Goal: Task Accomplishment & Management: Manage account settings

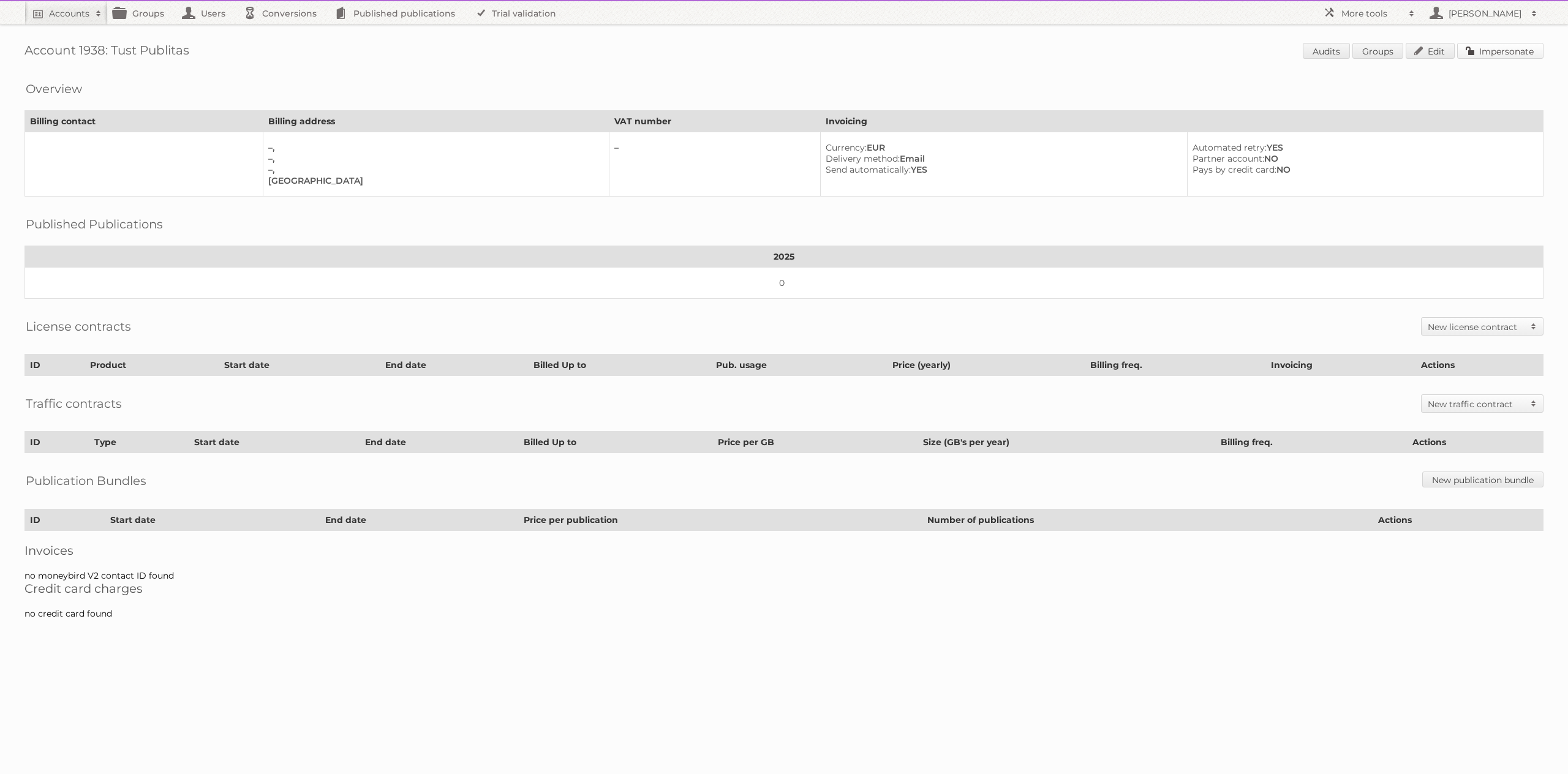
click at [1472, 52] on link "Impersonate" at bounding box center [1500, 51] width 86 height 16
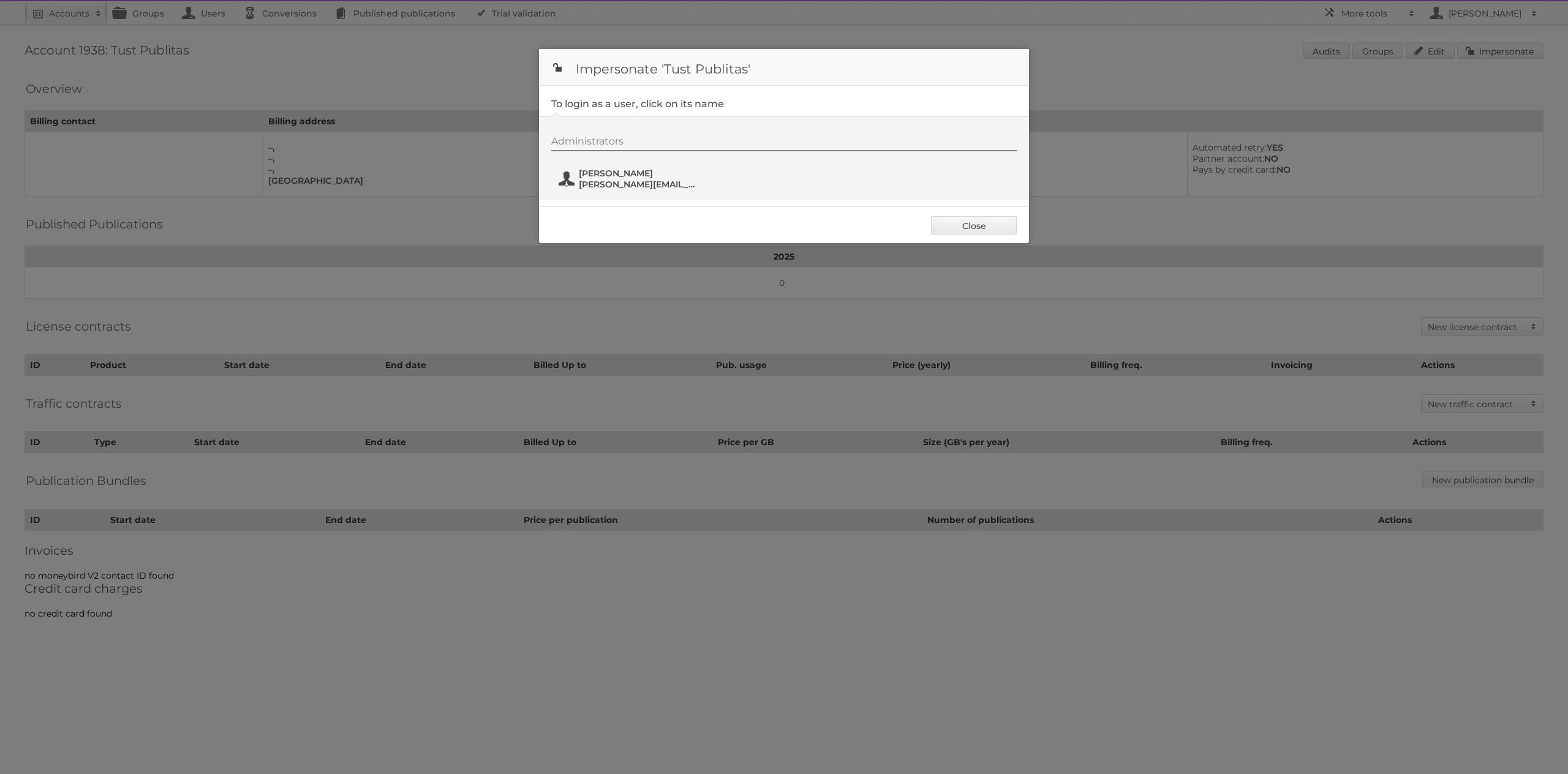
click at [619, 177] on span "[PERSON_NAME]" at bounding box center [638, 173] width 119 height 11
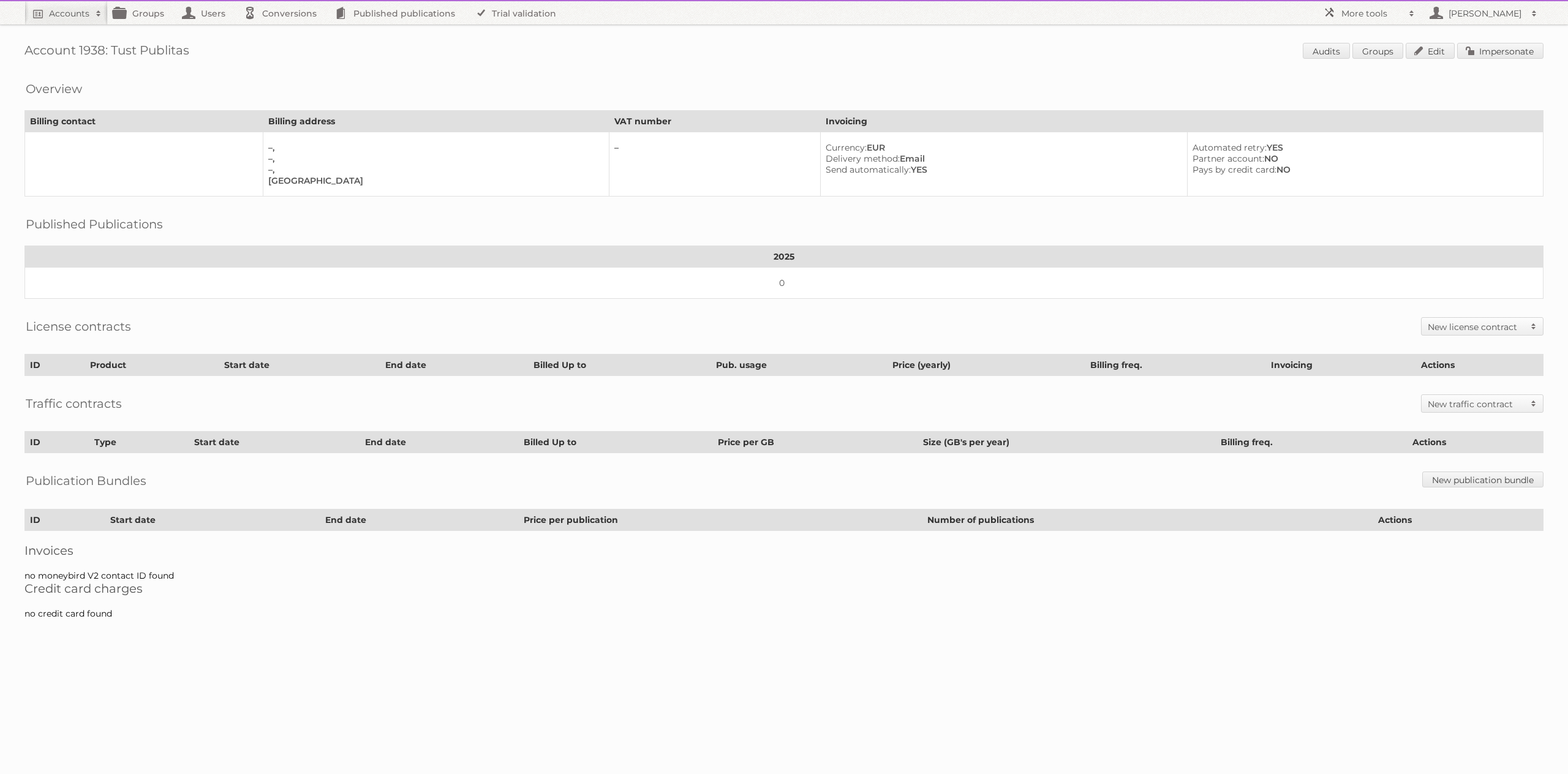
click at [984, 47] on h1 "Account 1938: Tust Publitas Audits Groups Edit Impersonate" at bounding box center [784, 52] width 1519 height 19
click at [86, 12] on h2 "Accounts" at bounding box center [69, 13] width 40 height 12
click at [413, 95] on div "Overview Billing contact Billing address VAT number Invoicing –, –, –, Brazil –…" at bounding box center [784, 135] width 1519 height 123
click at [163, 18] on link "Groups" at bounding box center [142, 13] width 68 height 23
click at [151, 13] on link "Groups" at bounding box center [142, 13] width 68 height 23
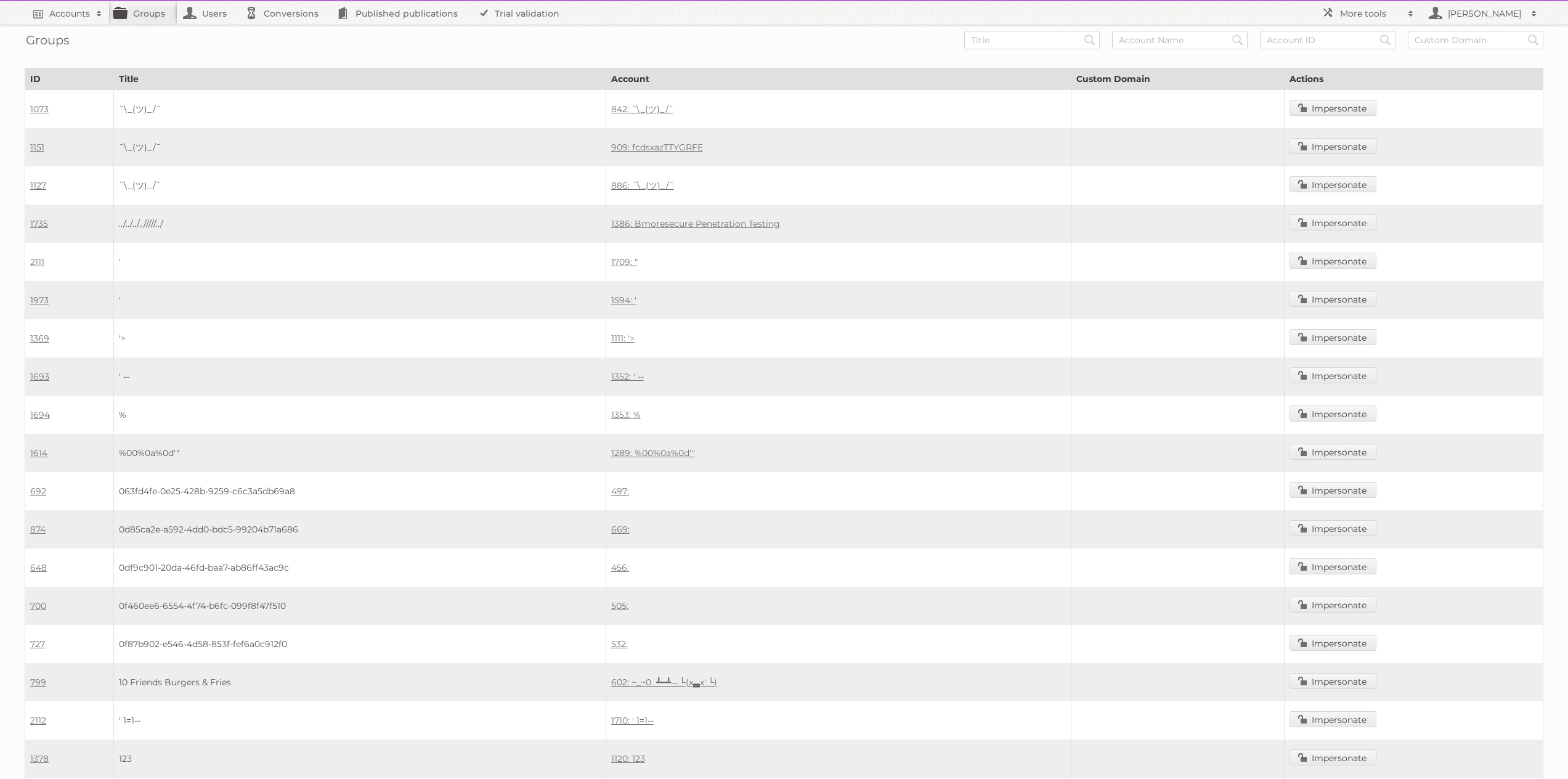
click at [175, 117] on td "¯\_(ツ)_/¯" at bounding box center [360, 110] width 492 height 39
click at [1328, 108] on link "Impersonate" at bounding box center [1332, 107] width 87 height 16
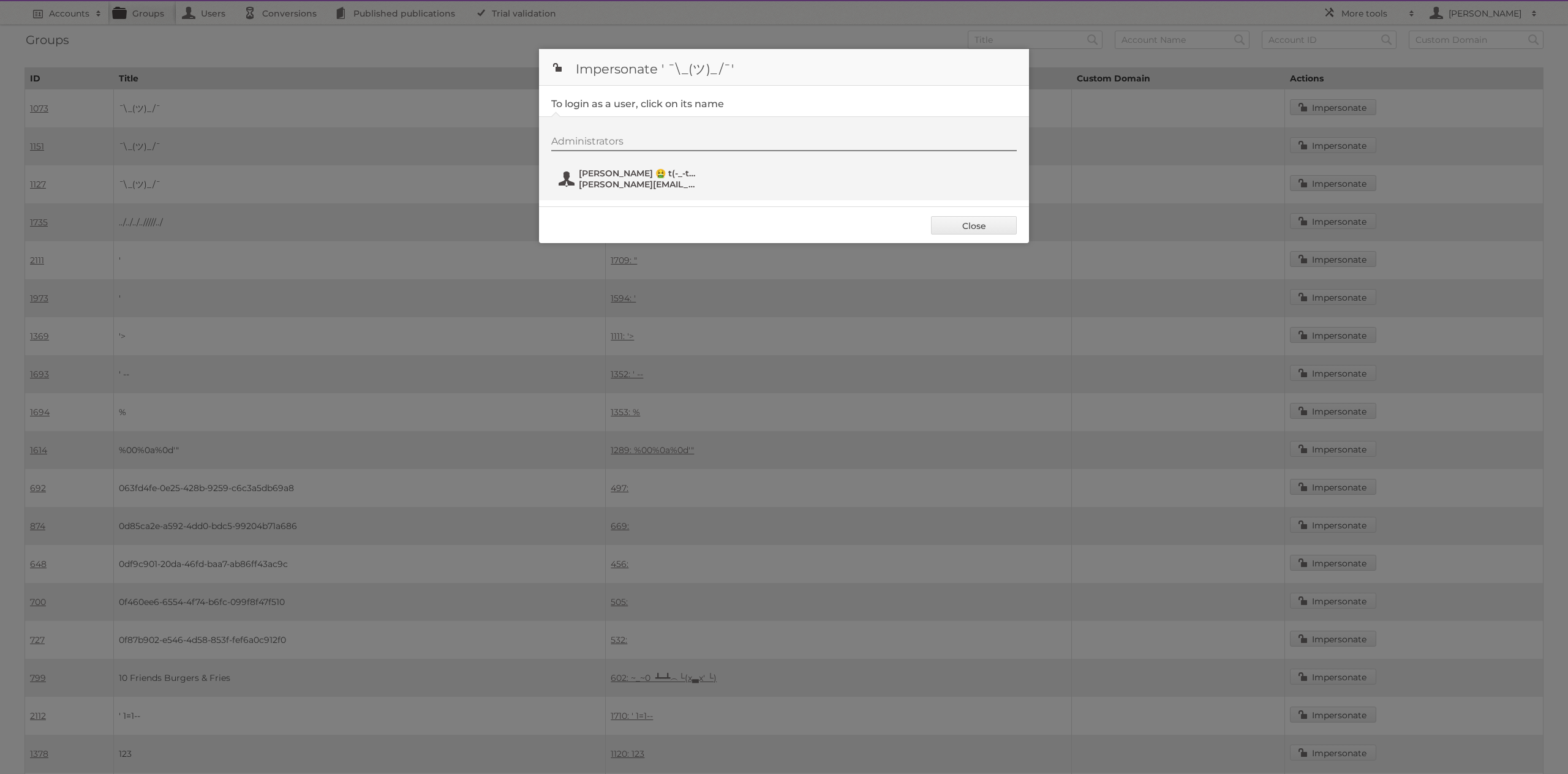
click at [640, 188] on span "sam+2017-09-04int1@publitas.com" at bounding box center [638, 184] width 119 height 11
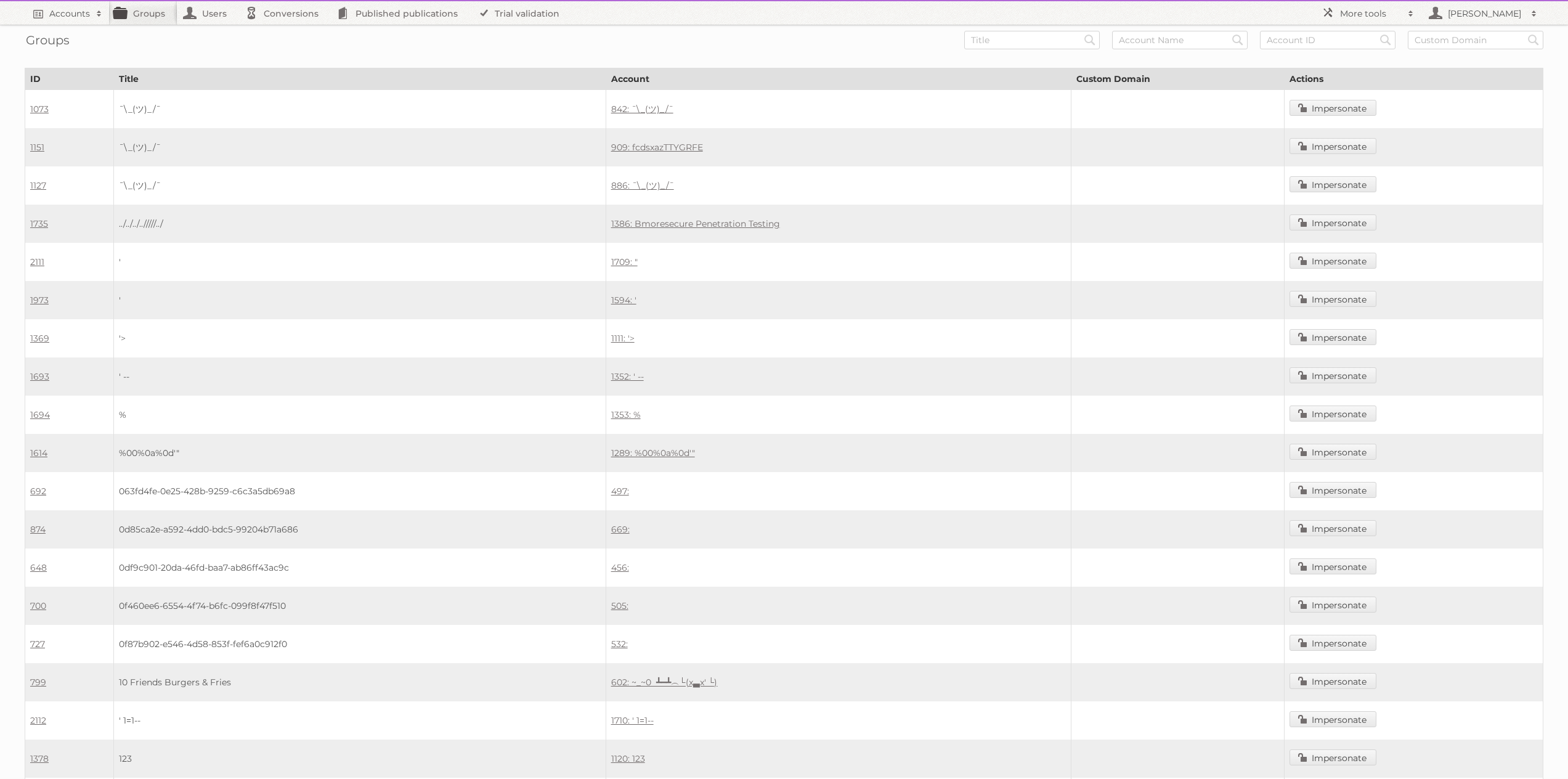
click at [1309, 13] on nav "Accounts Search Advanced Search Create new account Groups Users Conversions Pub…" at bounding box center [784, 13] width 1519 height 23
click at [1336, 10] on link "More tools" at bounding box center [1368, 13] width 105 height 23
click at [1508, 21] on link "[PERSON_NAME]" at bounding box center [1481, 13] width 123 height 23
click at [1248, 14] on nav "Accounts Search Advanced Search Create new account Groups Users Conversions Pub…" at bounding box center [784, 13] width 1519 height 23
click at [41, 16] on link "Accounts" at bounding box center [66, 13] width 84 height 23
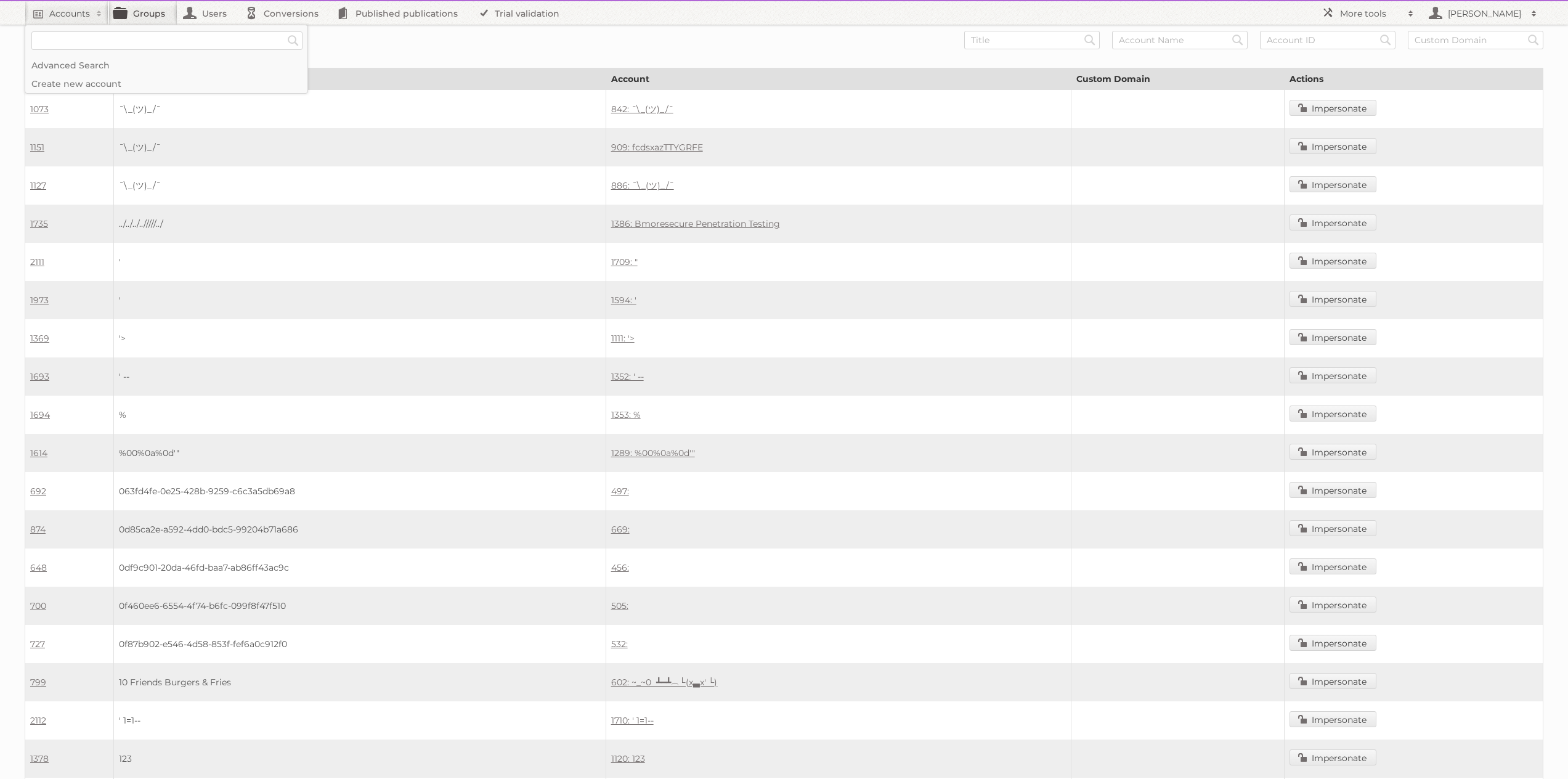
click at [123, 22] on link "Groups" at bounding box center [143, 13] width 69 height 23
click at [219, 8] on link "Users" at bounding box center [208, 13] width 62 height 23
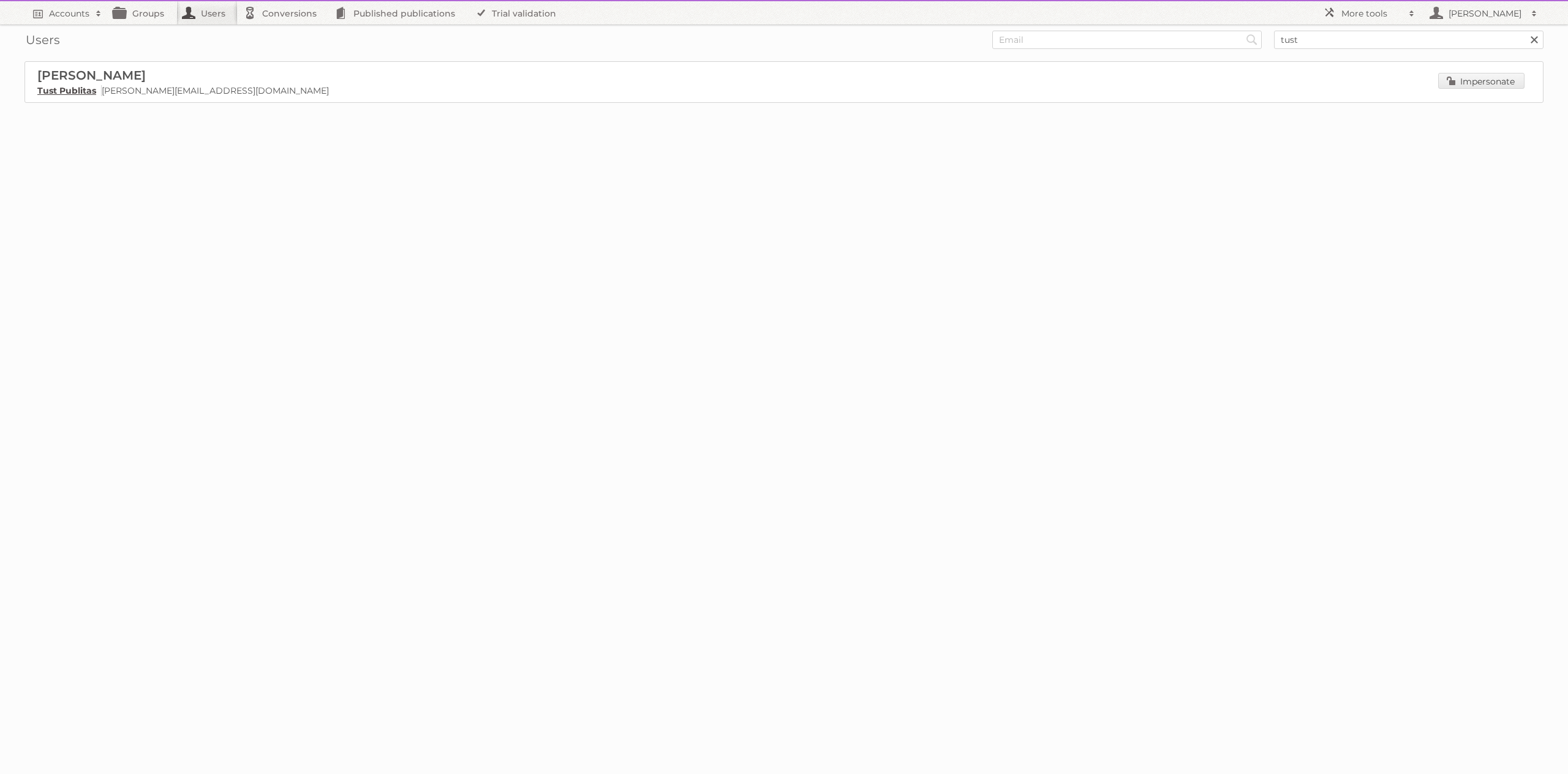
click at [76, 93] on link "Tust Publitas" at bounding box center [67, 90] width 59 height 11
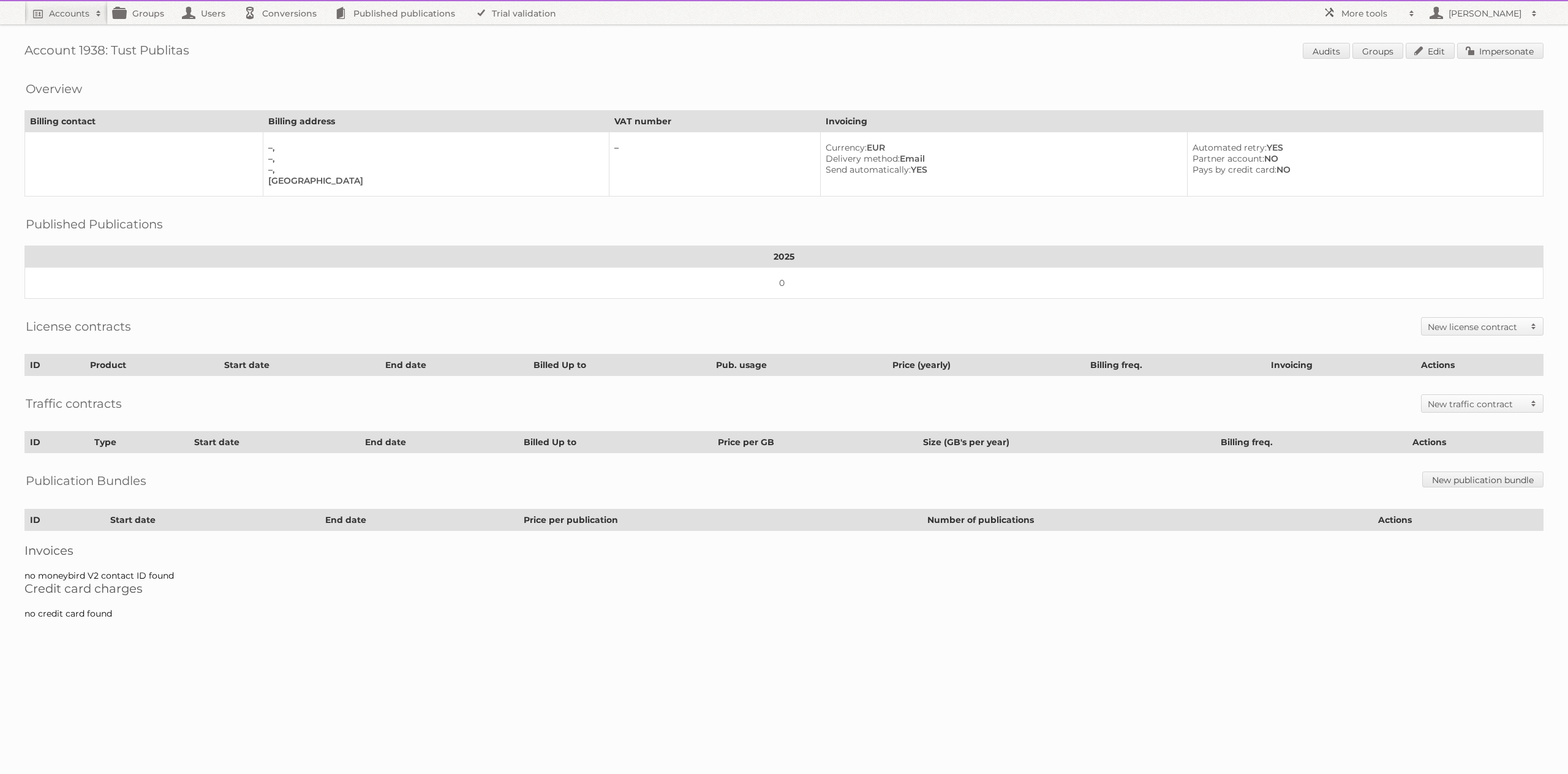
click at [1462, 320] on h2 "New license contract" at bounding box center [1476, 327] width 96 height 12
click at [1391, 320] on div "License contracts New license contract Enterprise Bronze-2023 Silver-2023 Gold-…" at bounding box center [784, 326] width 1519 height 30
click at [1428, 320] on h2 "New license contract" at bounding box center [1476, 327] width 96 height 12
click at [1325, 313] on div "License contracts New license contract Enterprise Bronze-2023 Silver-2023 Gold-…" at bounding box center [784, 326] width 1519 height 30
click at [1456, 406] on h2 "New traffic contract" at bounding box center [1476, 405] width 96 height 12
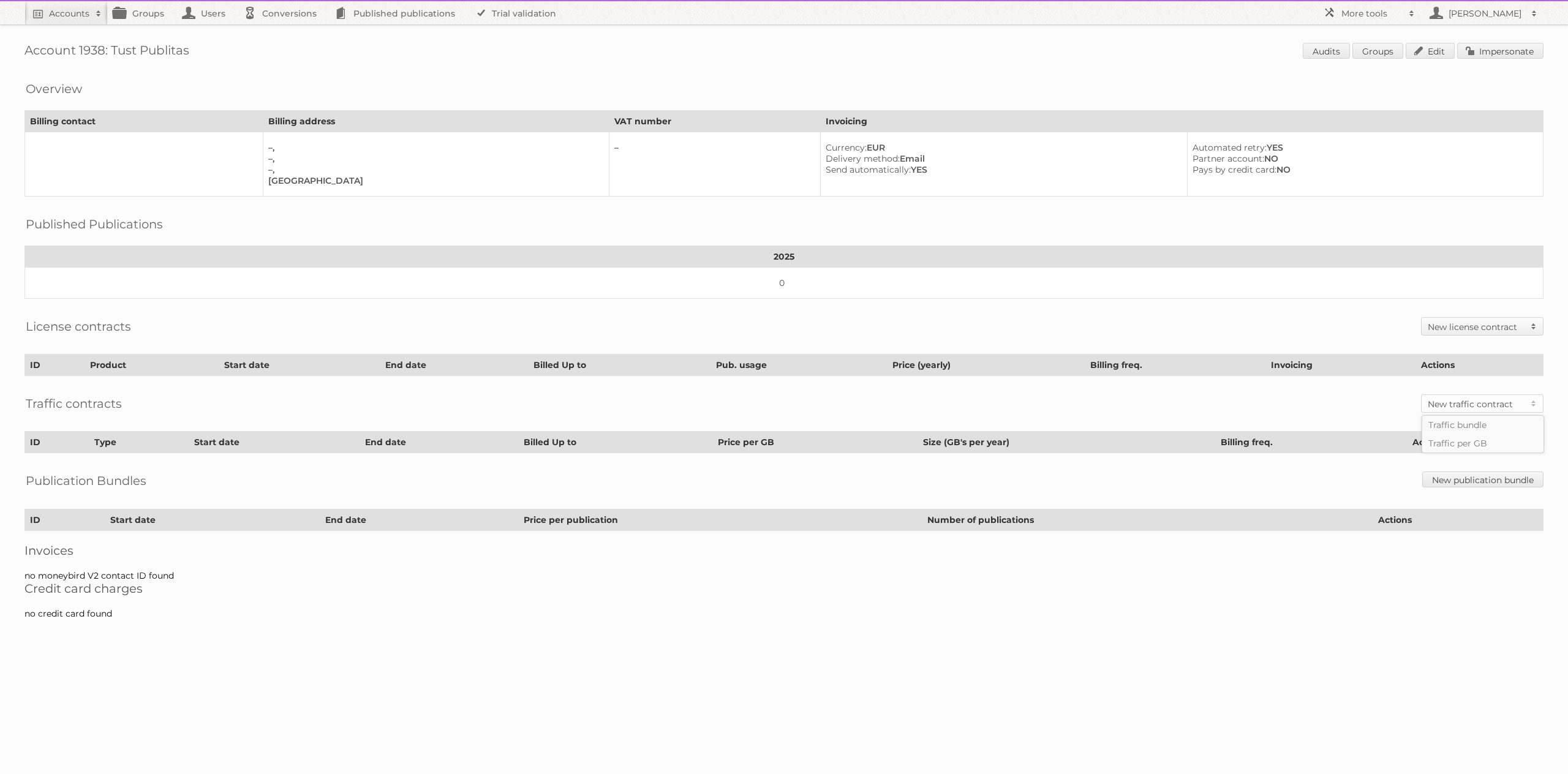
click at [1354, 355] on th "Invoicing" at bounding box center [1340, 366] width 150 height 22
click at [1485, 12] on h2 "[PERSON_NAME]" at bounding box center [1485, 13] width 79 height 12
click at [1206, 65] on div "Account 1938: Tust Publitas Audits Groups Edit Impersonate Overview Billing con…" at bounding box center [784, 315] width 1568 height 631
click at [1421, 52] on link "Edit" at bounding box center [1429, 51] width 49 height 16
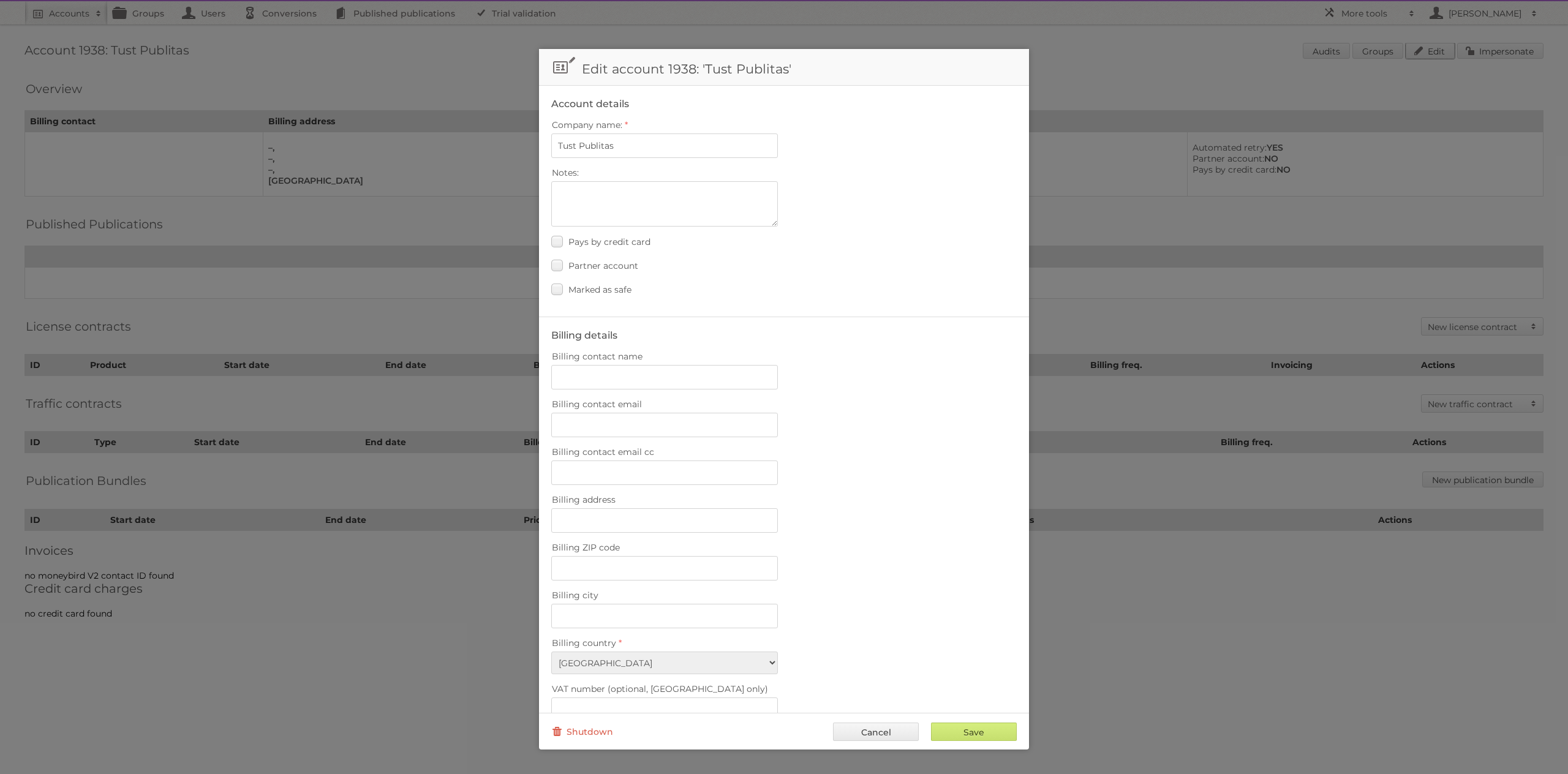
scroll to position [215, 0]
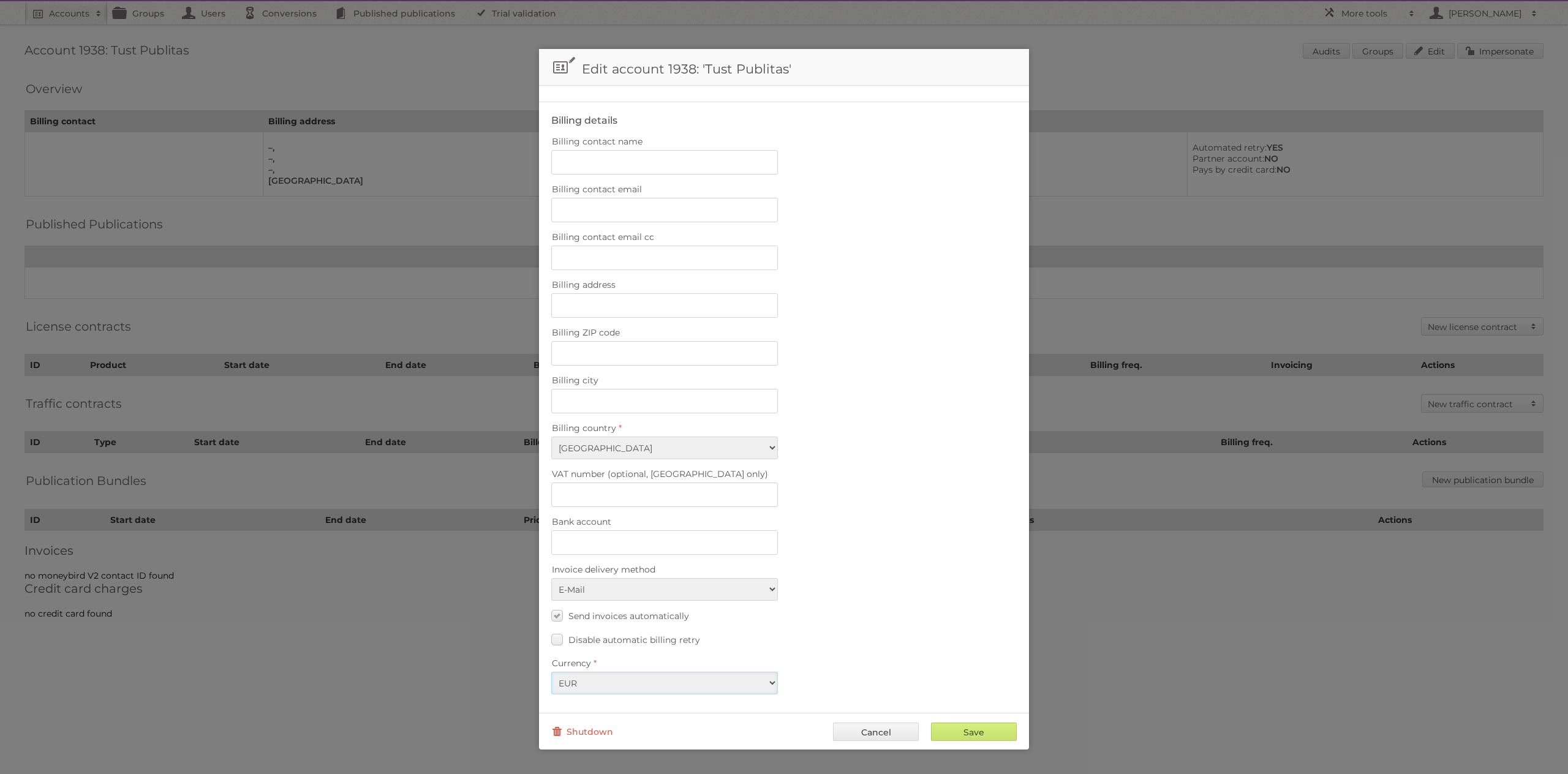
click at [724, 681] on select "EUR USD" at bounding box center [664, 682] width 226 height 23
select select "usd"
click at [551, 671] on select "EUR USD" at bounding box center [664, 682] width 226 height 23
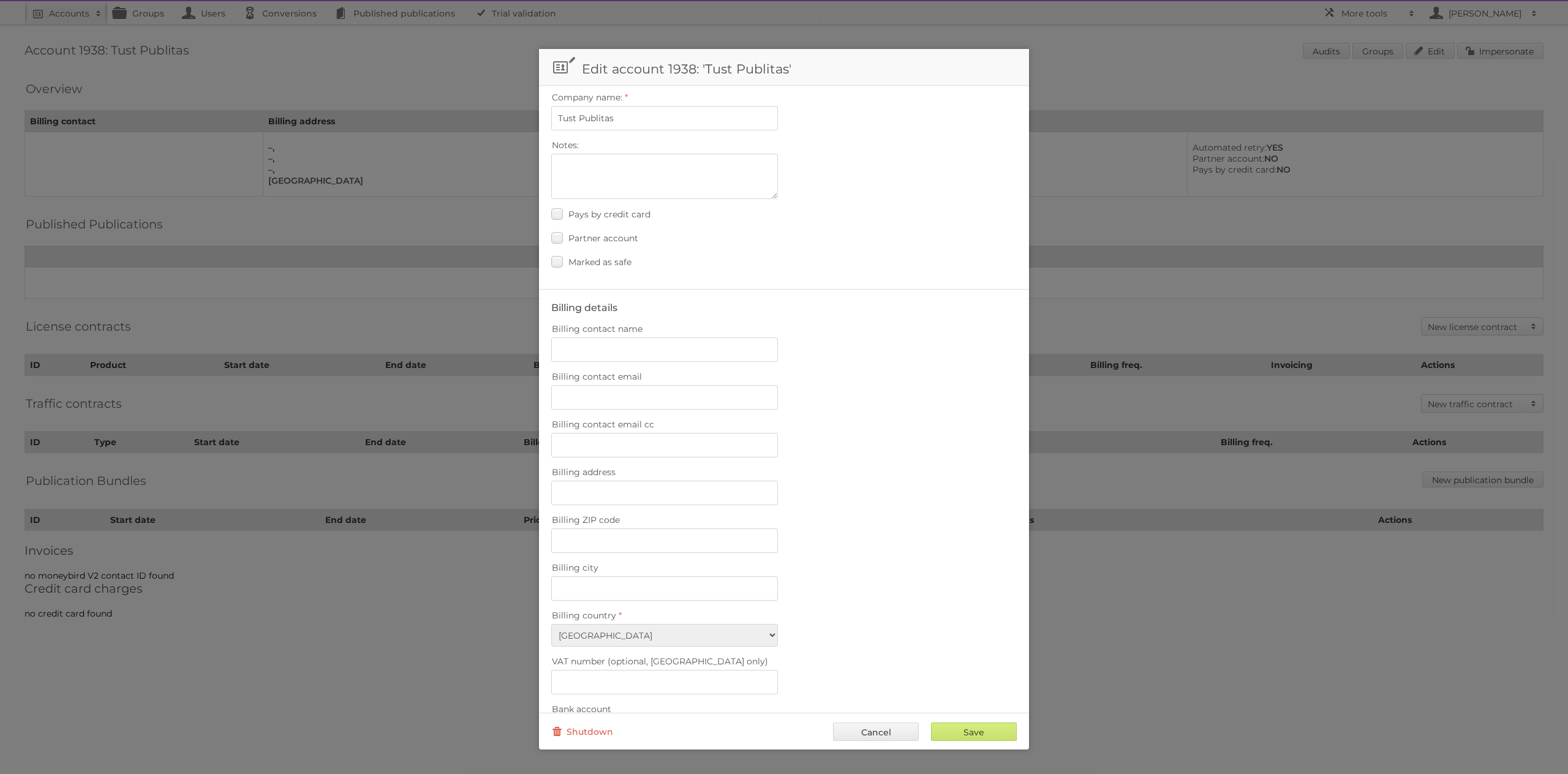
scroll to position [0, 0]
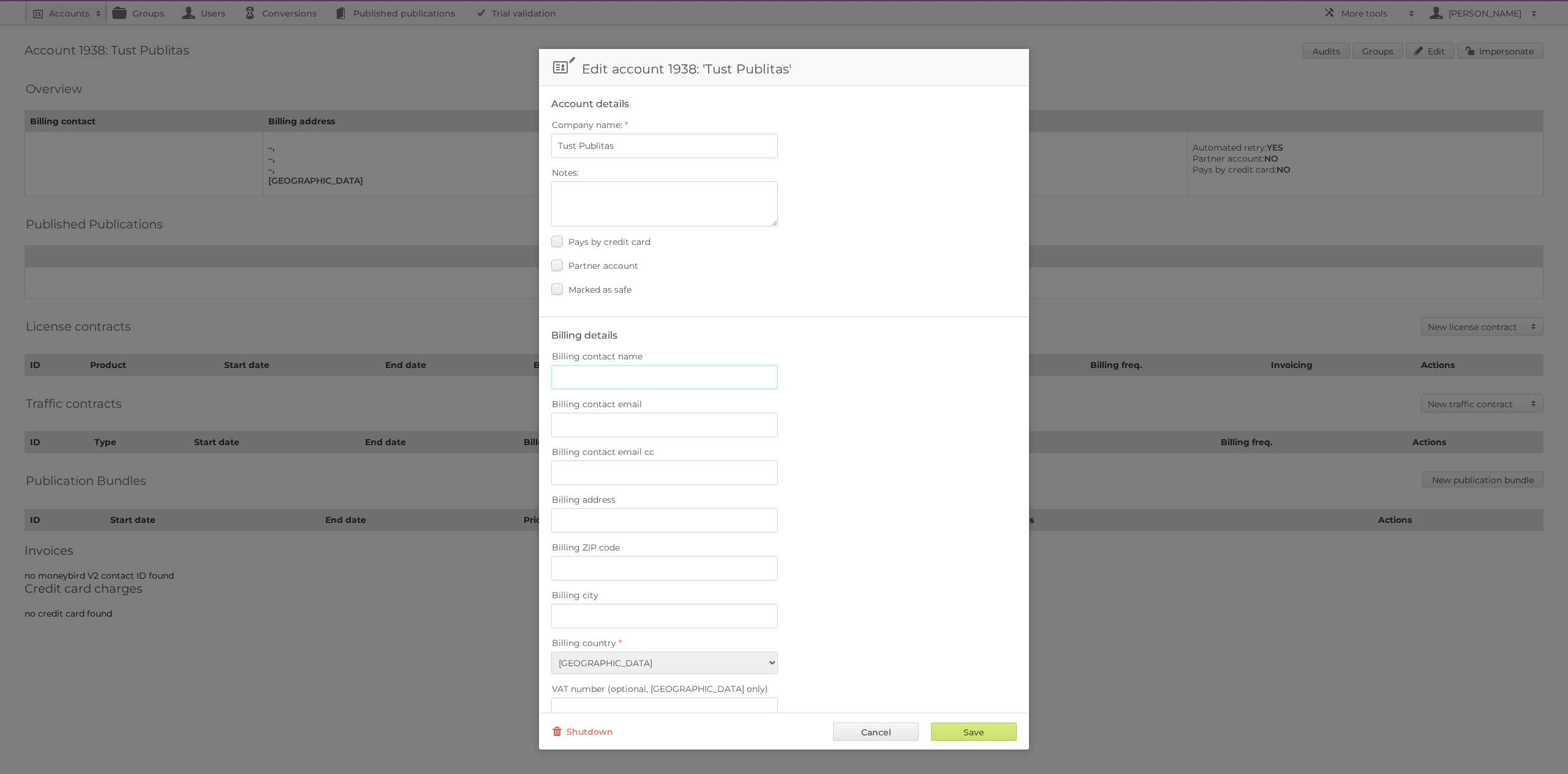
drag, startPoint x: 633, startPoint y: 383, endPoint x: 623, endPoint y: 379, distance: 10.8
click at [633, 383] on input "Billing contact name" at bounding box center [664, 376] width 226 height 24
type input "[PERSON_NAME]"
type input "[PERSON_NAME][EMAIL_ADDRESS][DOMAIN_NAME]"
click at [706, 474] on input "Billing contact email cc" at bounding box center [664, 472] width 226 height 24
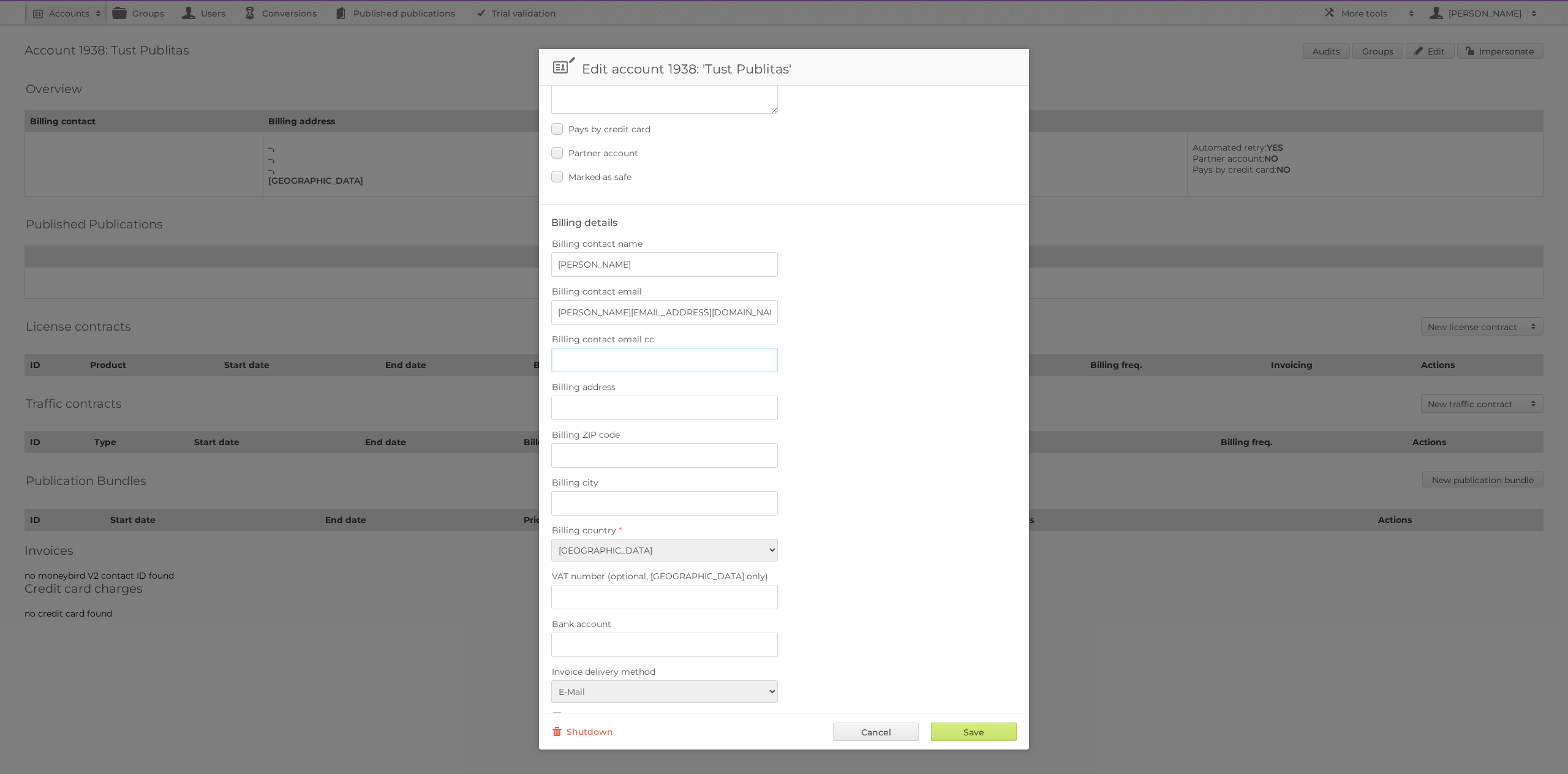
scroll to position [114, 0]
click at [957, 729] on input "Save" at bounding box center [973, 732] width 86 height 19
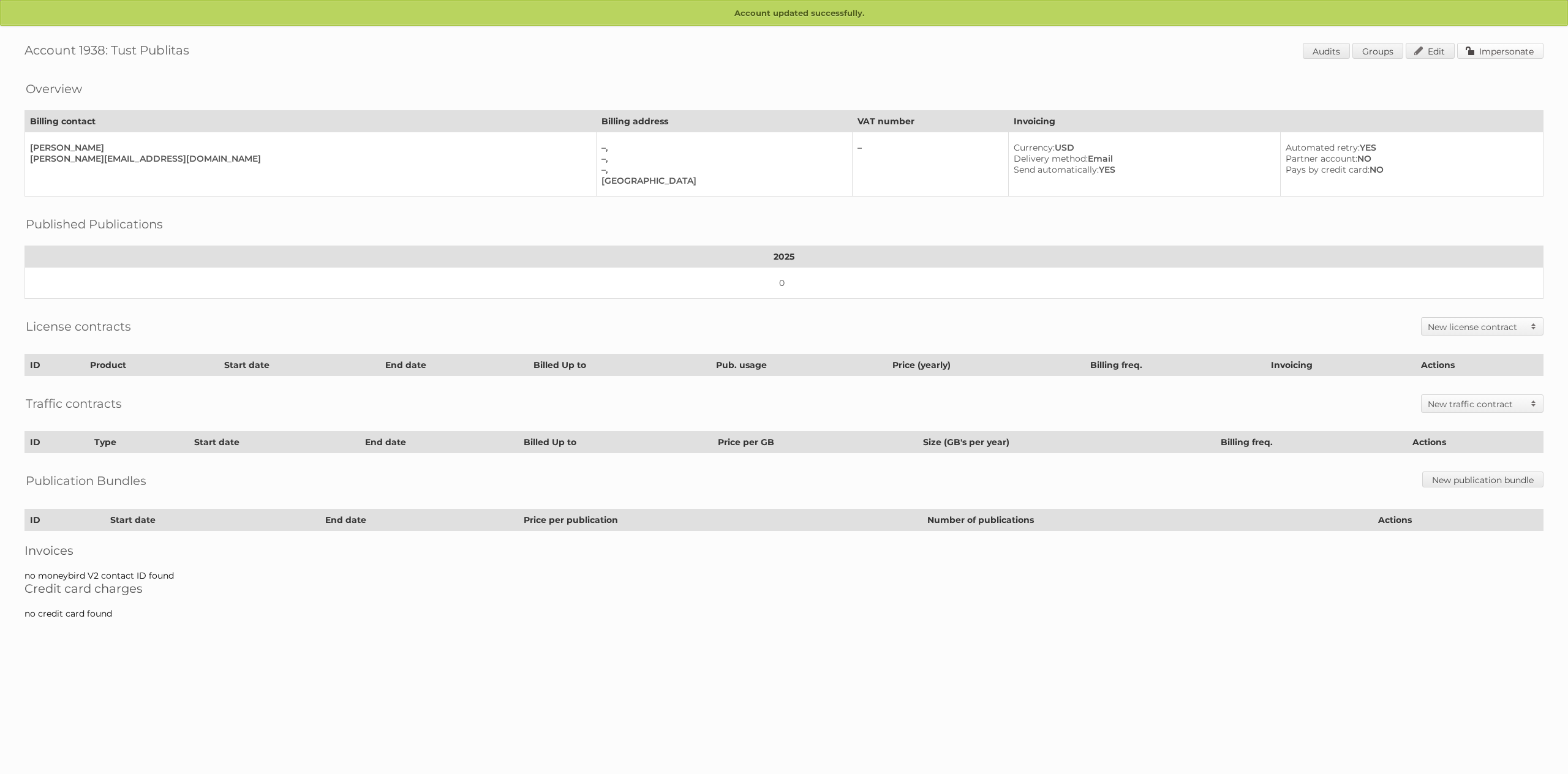
click at [1484, 47] on link "Impersonate" at bounding box center [1500, 51] width 86 height 16
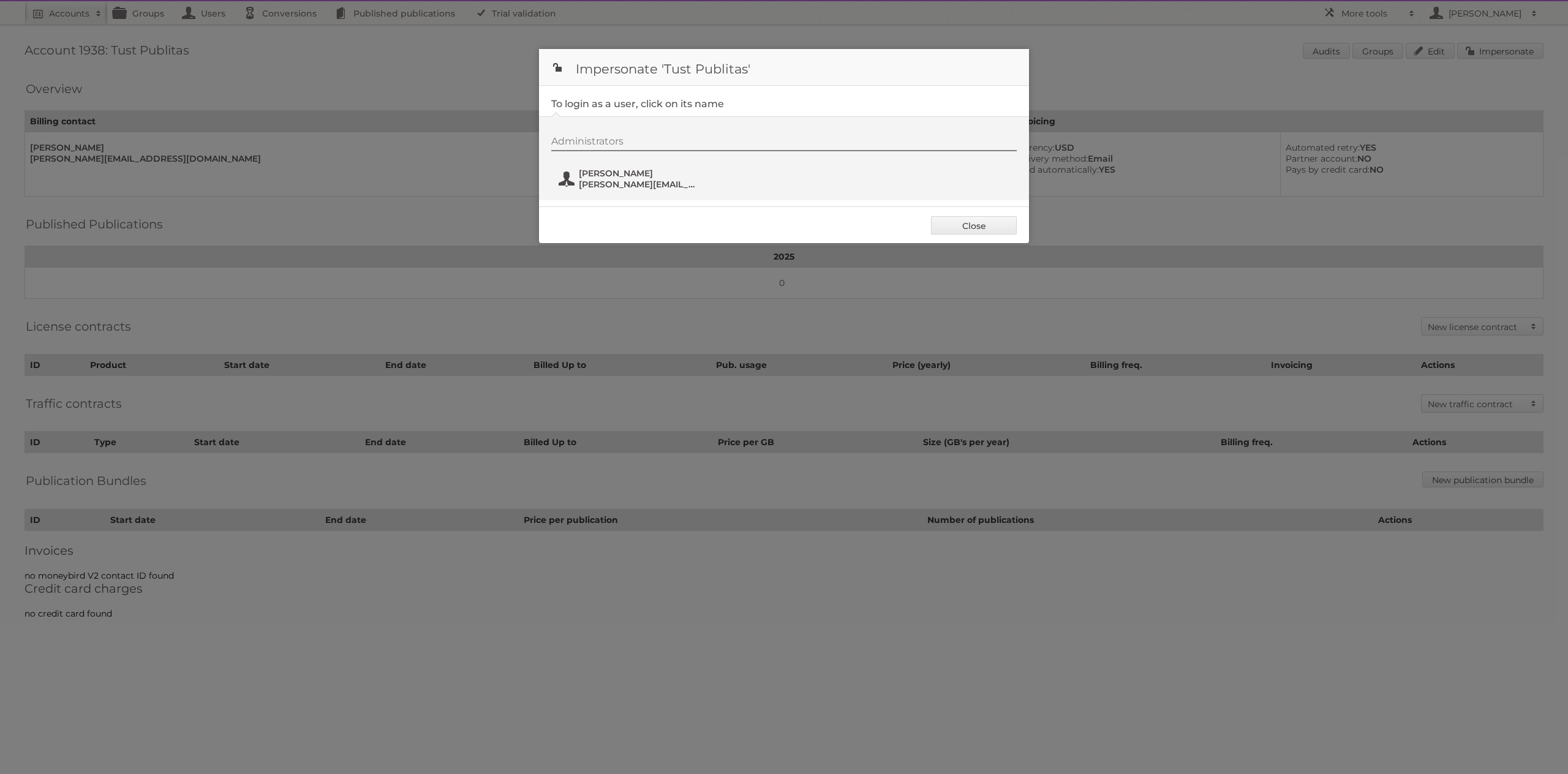
click at [636, 187] on span "[PERSON_NAME][EMAIL_ADDRESS][DOMAIN_NAME]" at bounding box center [638, 184] width 119 height 11
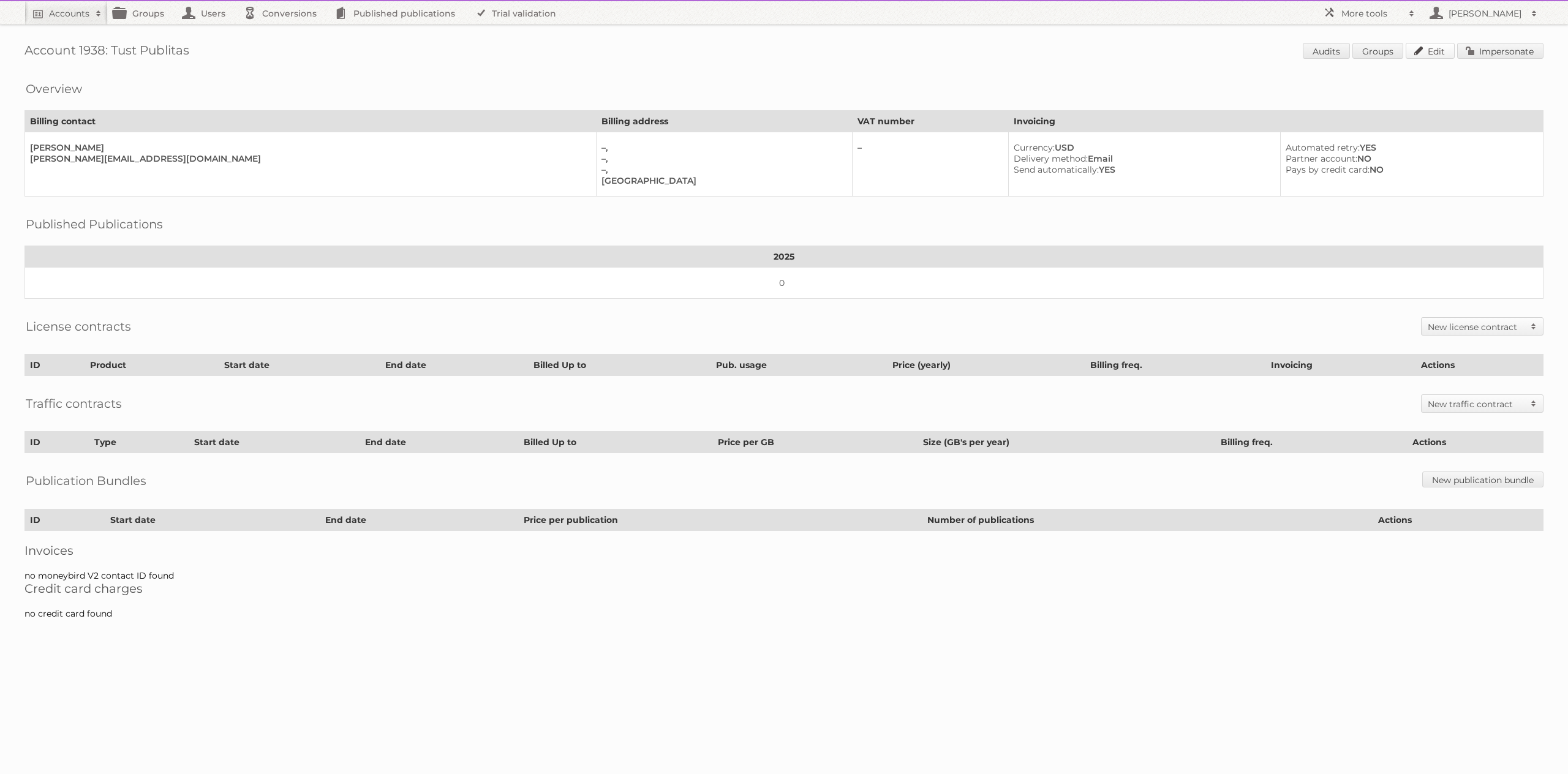
click at [1437, 53] on link "Edit" at bounding box center [1429, 51] width 49 height 16
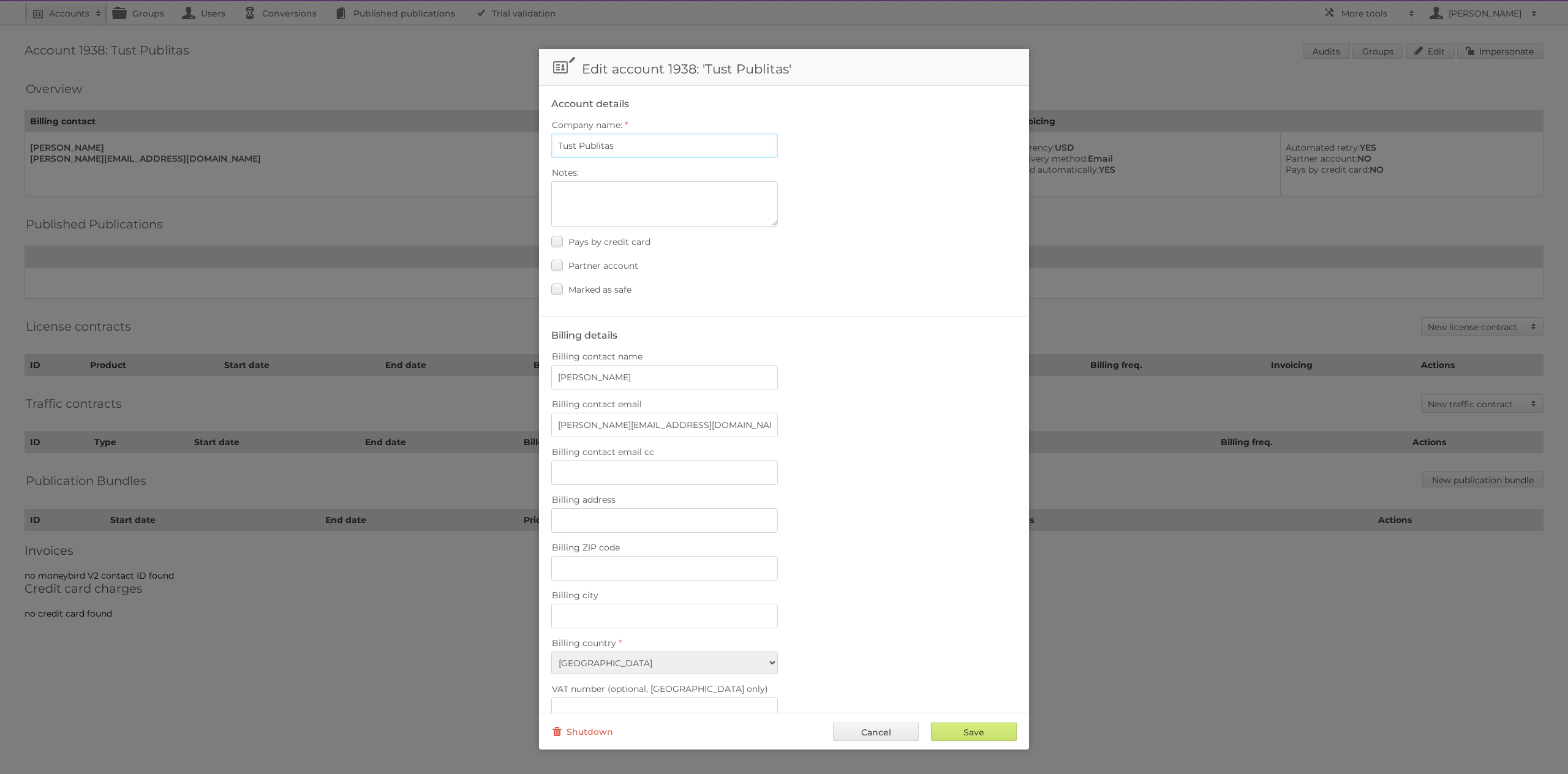
click at [633, 152] on input "Tust Publitas" at bounding box center [664, 145] width 226 height 24
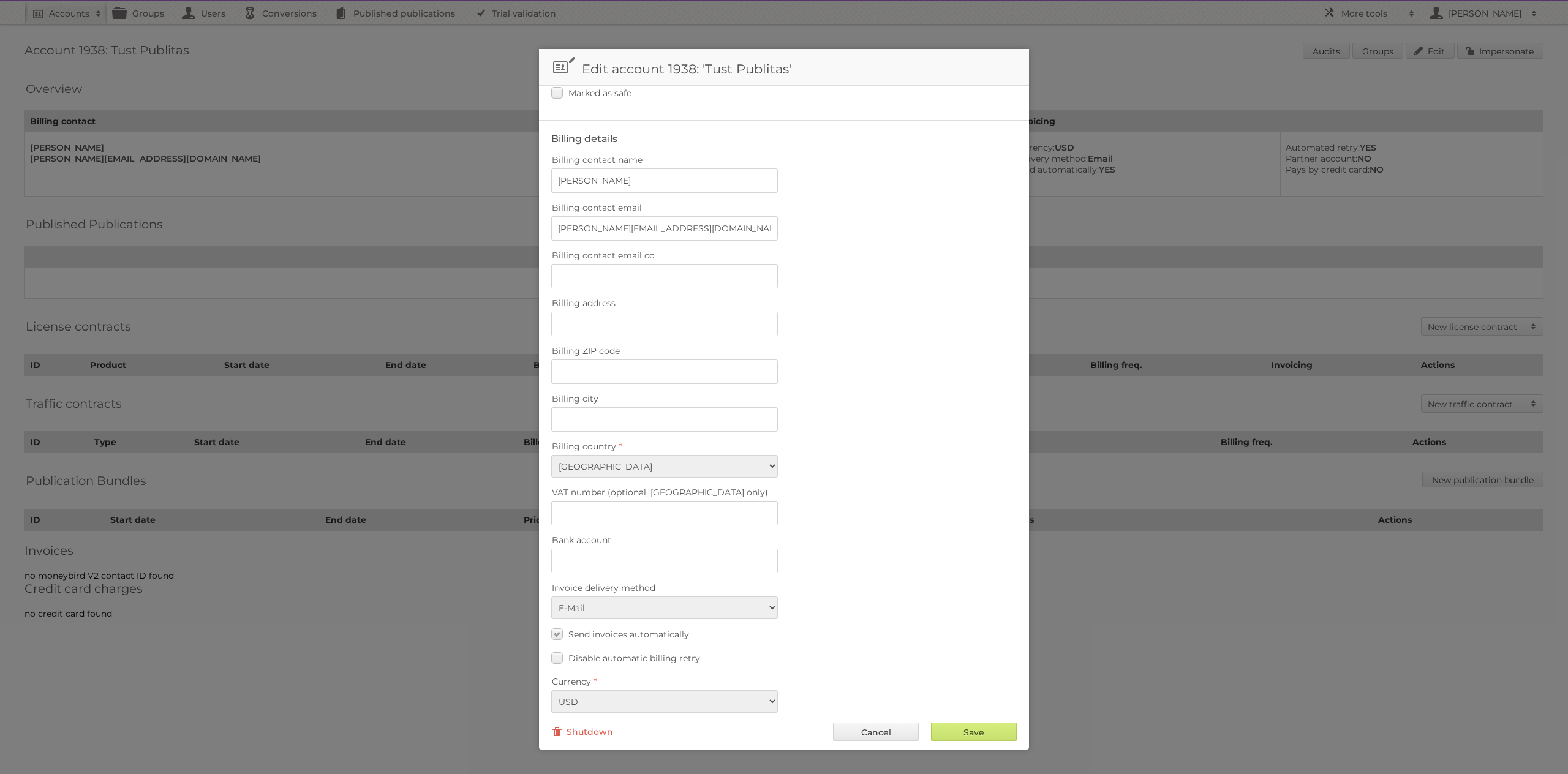
scroll to position [215, 0]
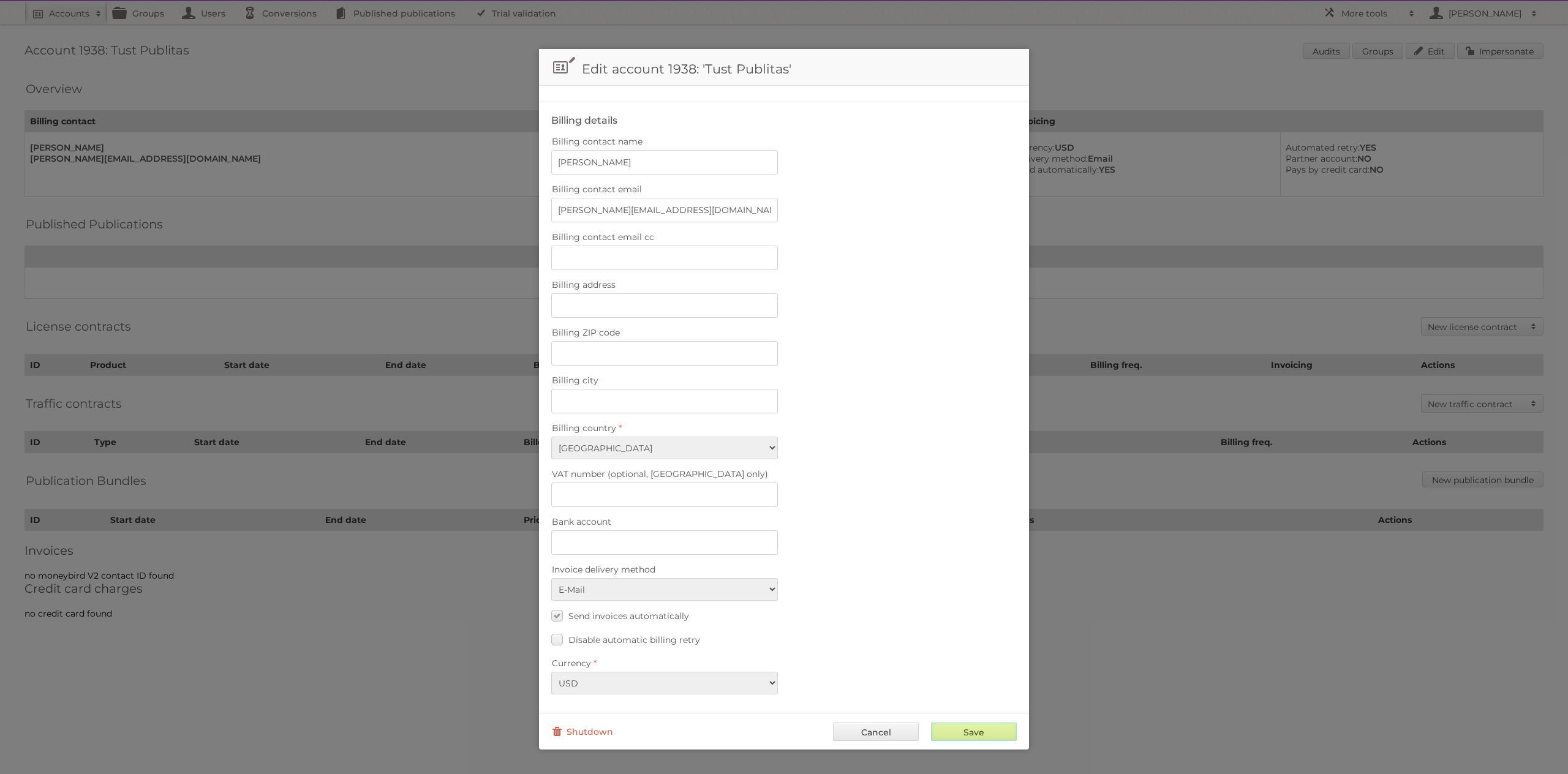
click at [949, 729] on input "Save" at bounding box center [973, 732] width 86 height 19
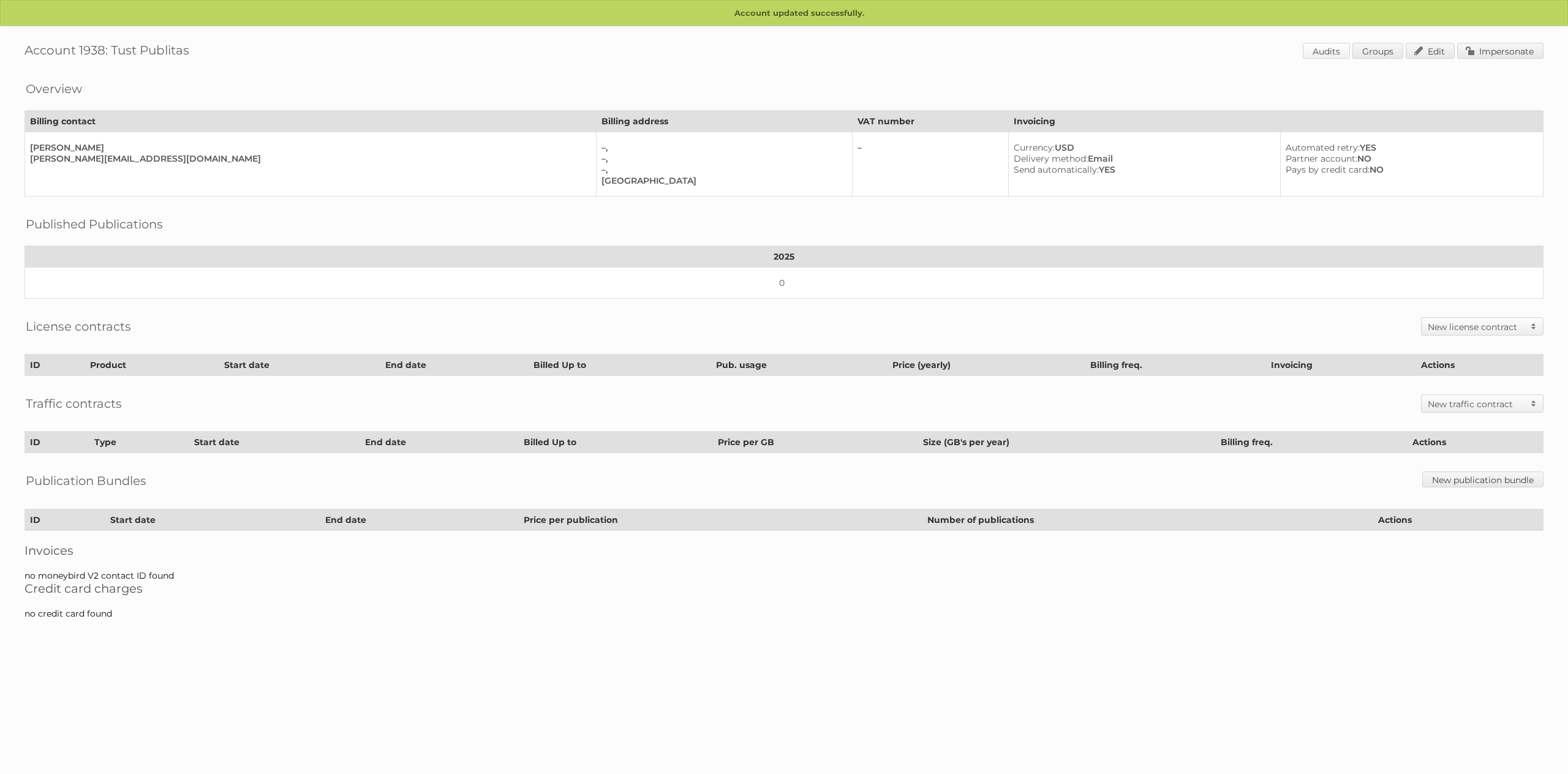
click at [1330, 56] on link "Audits" at bounding box center [1326, 51] width 47 height 16
click at [1372, 47] on link "Groups" at bounding box center [1377, 51] width 51 height 16
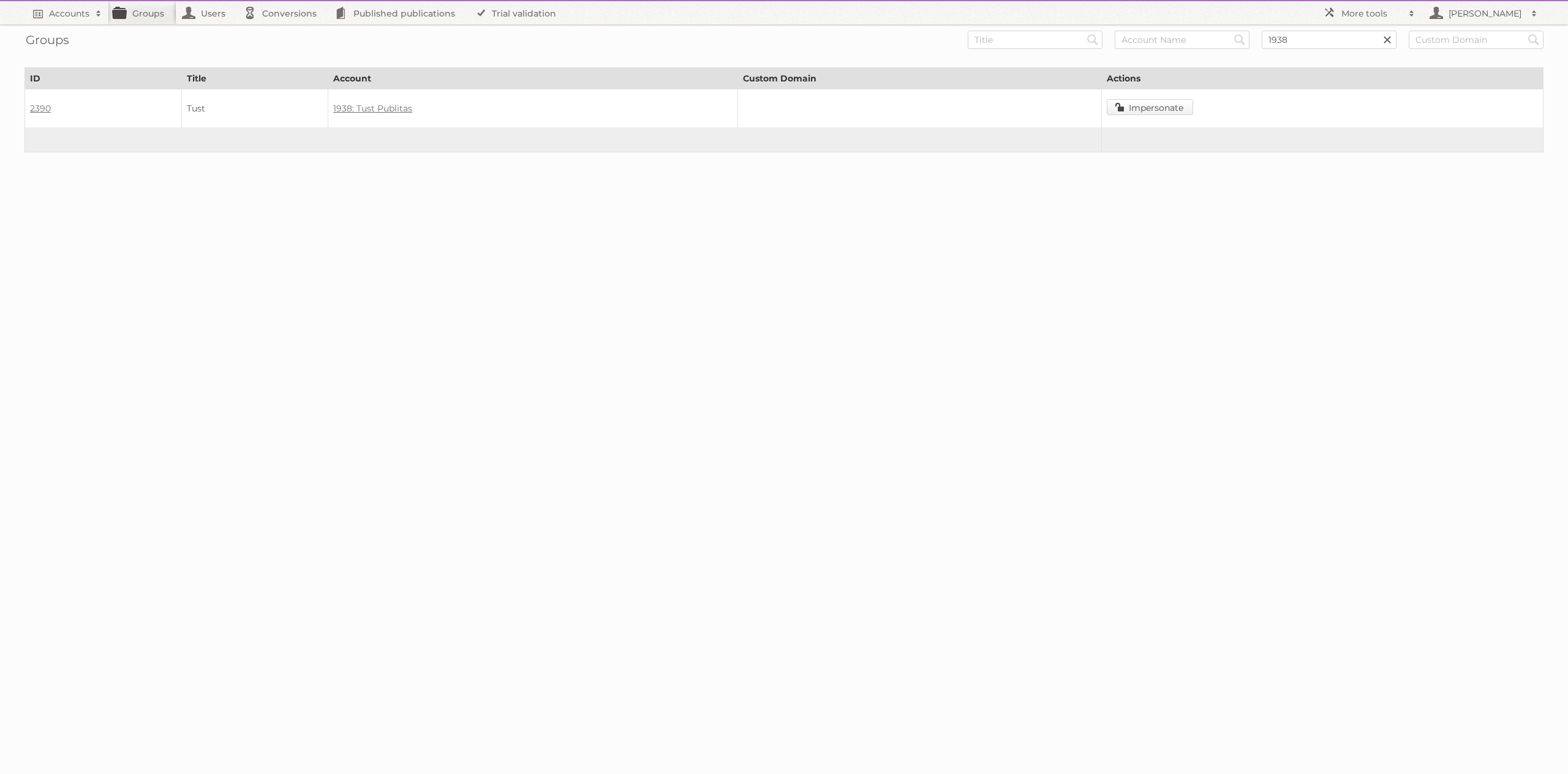
click at [1147, 110] on link "Impersonate" at bounding box center [1149, 107] width 86 height 16
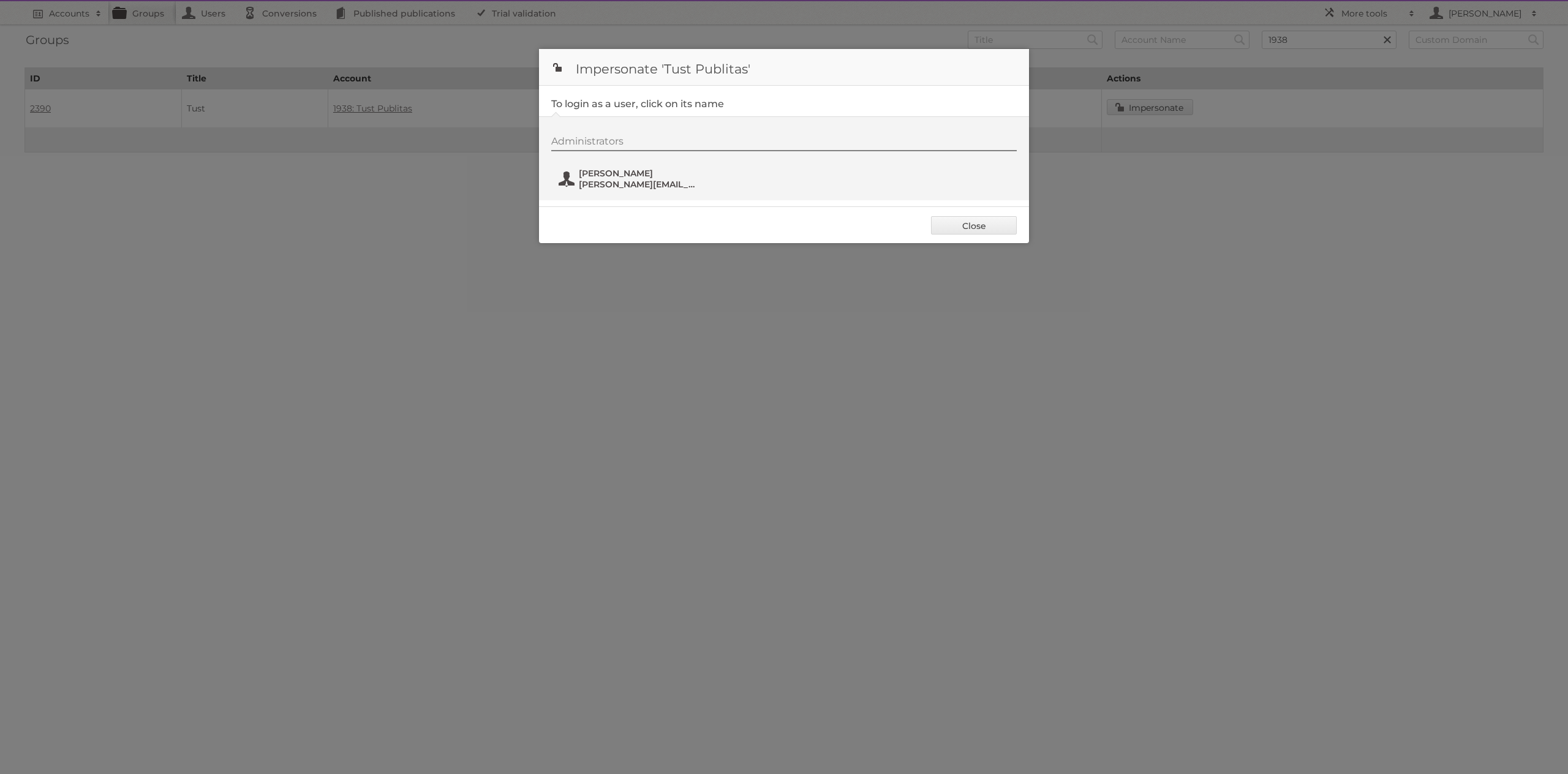
click at [599, 184] on span "[PERSON_NAME][EMAIL_ADDRESS][DOMAIN_NAME]" at bounding box center [638, 184] width 119 height 11
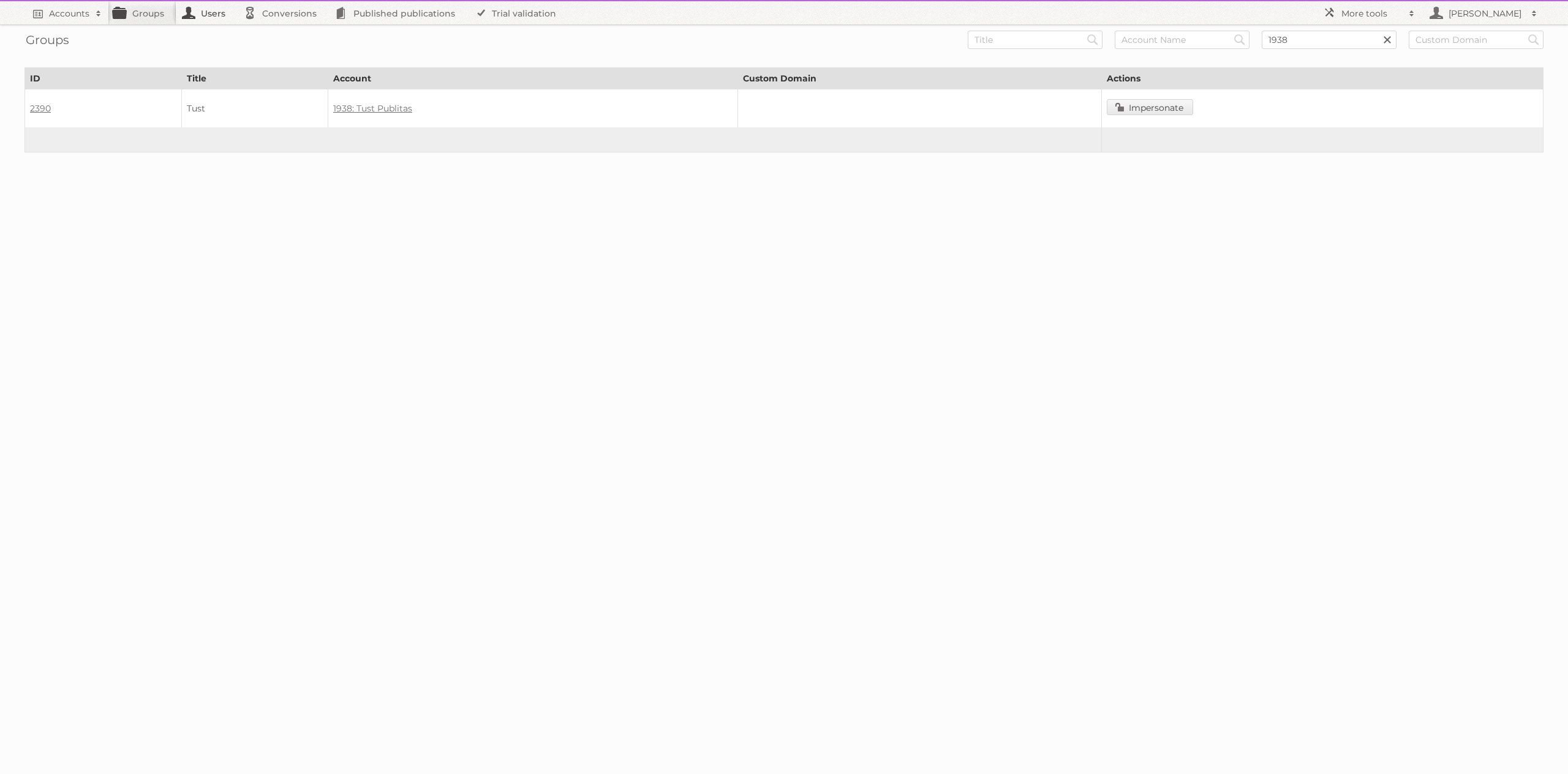
click at [202, 16] on link "Users" at bounding box center [207, 13] width 61 height 23
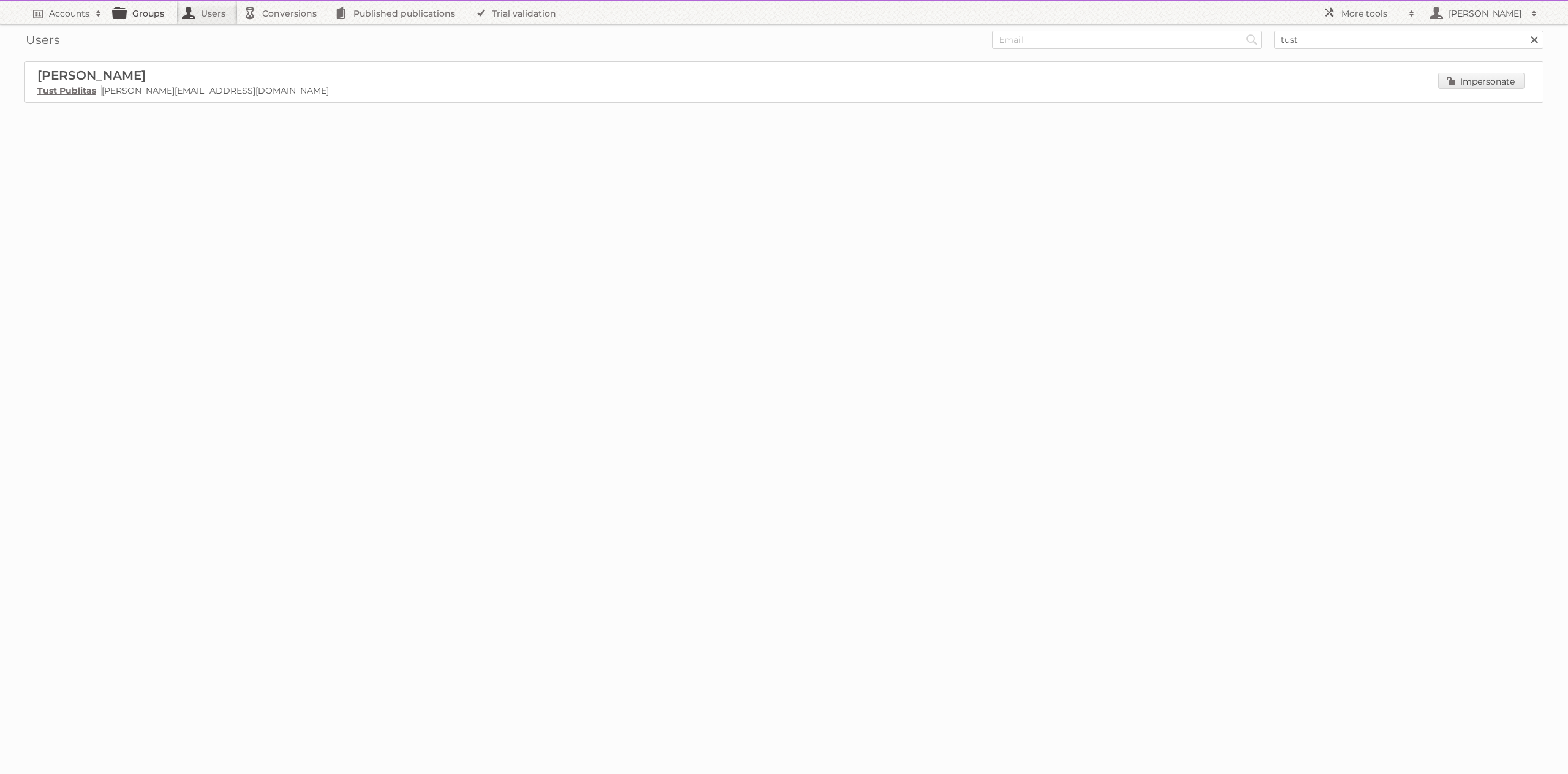
click at [138, 17] on link "Groups" at bounding box center [142, 13] width 68 height 23
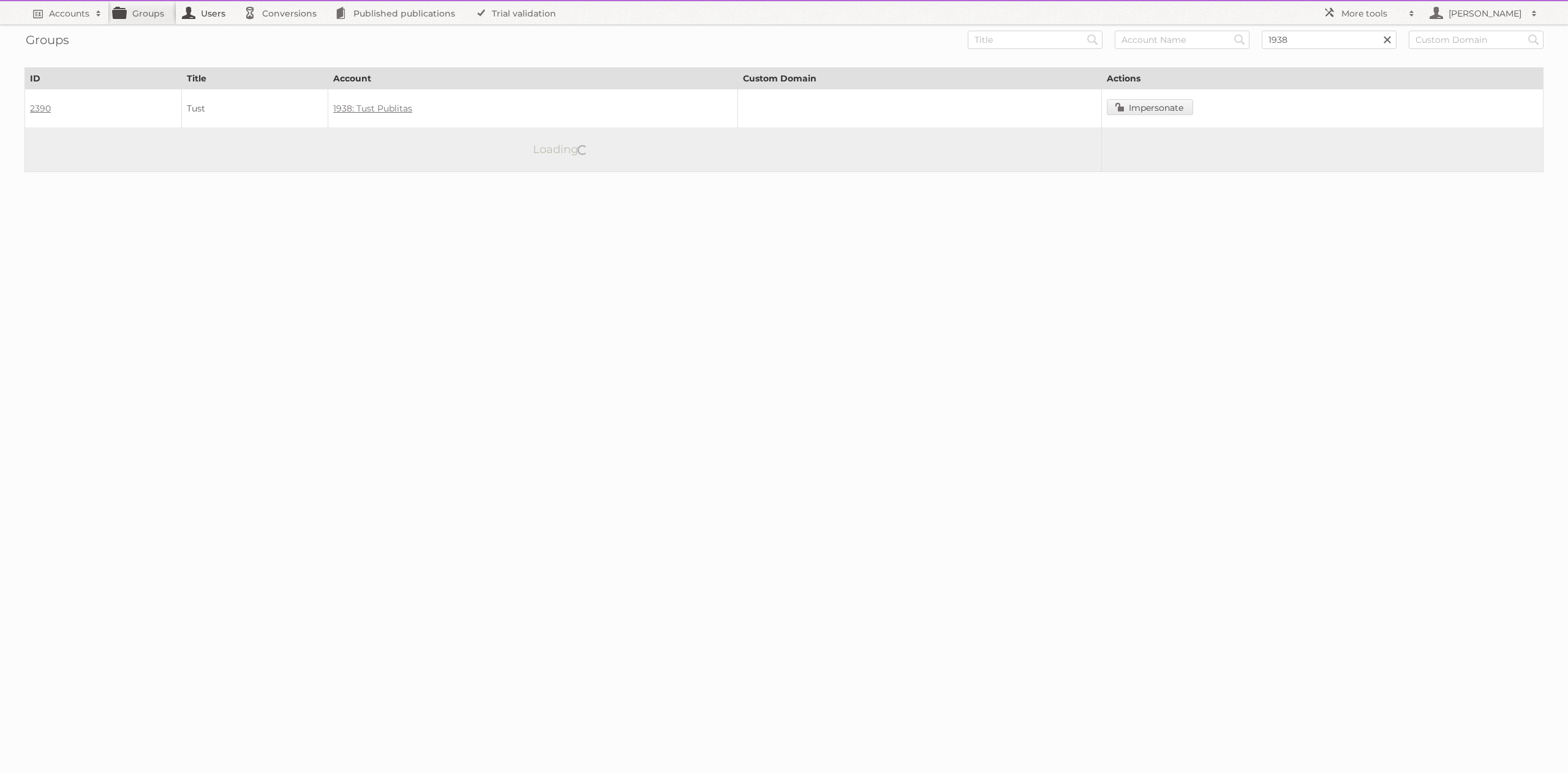
click at [217, 16] on link "Users" at bounding box center [207, 13] width 61 height 23
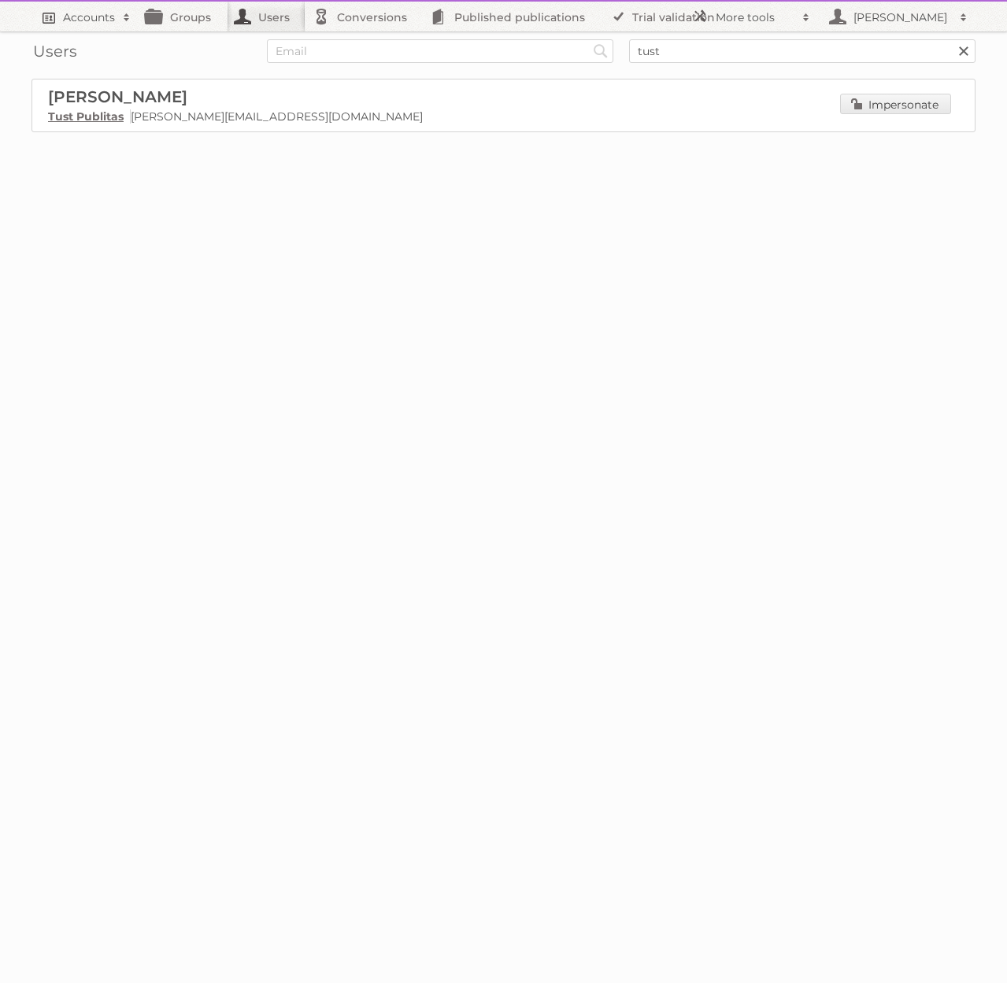
click at [72, 20] on h2 "Accounts" at bounding box center [89, 17] width 52 height 16
click at [573, 304] on body "Accounts Search Advanced Search Create new account Groups Users Conversions Pub…" at bounding box center [503, 491] width 1007 height 983
click at [888, 17] on h2 "[PERSON_NAME]" at bounding box center [900, 17] width 102 height 16
click at [453, 180] on div "Loading" at bounding box center [503, 163] width 944 height 63
click at [81, 21] on h2 "Accounts" at bounding box center [89, 17] width 52 height 16
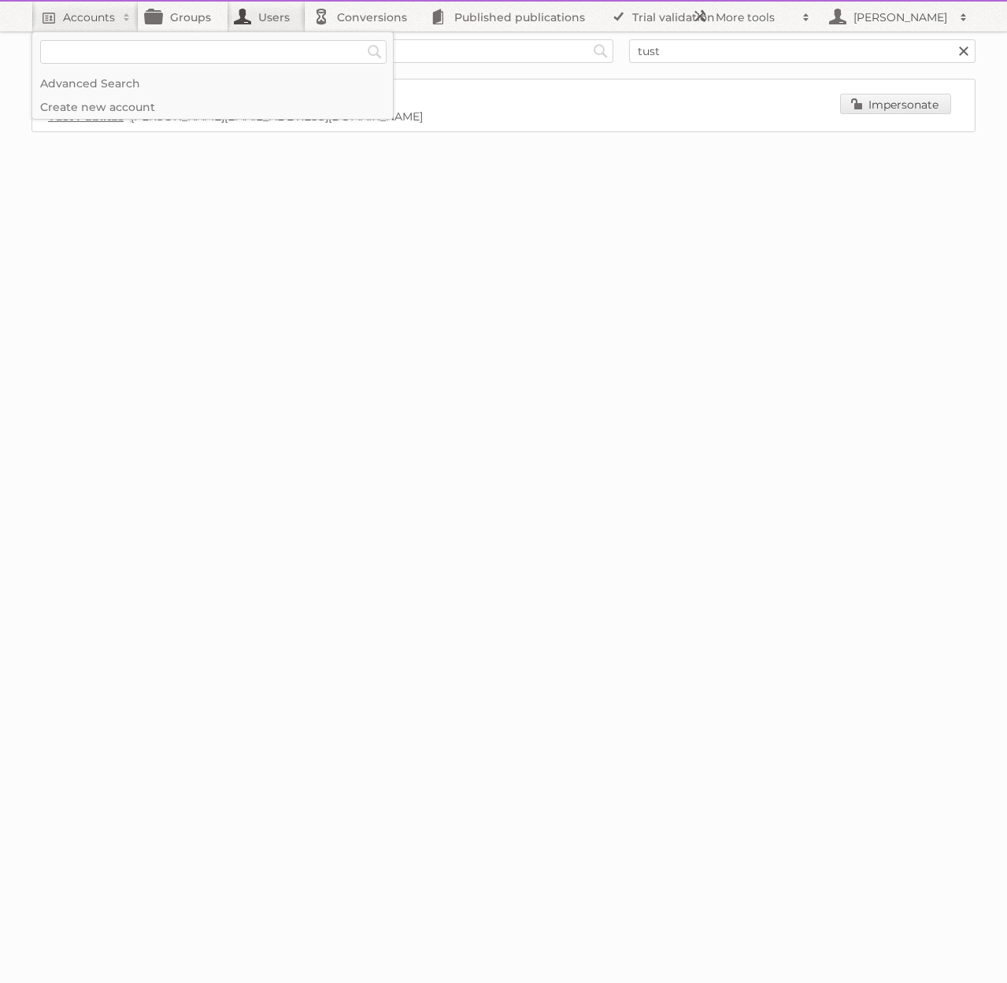
click at [338, 294] on body "Accounts Search Advanced Search Create new account Groups Users Conversions Pub…" at bounding box center [503, 491] width 1007 height 983
click at [93, 115] on link "Tust Publitas" at bounding box center [86, 116] width 76 height 14
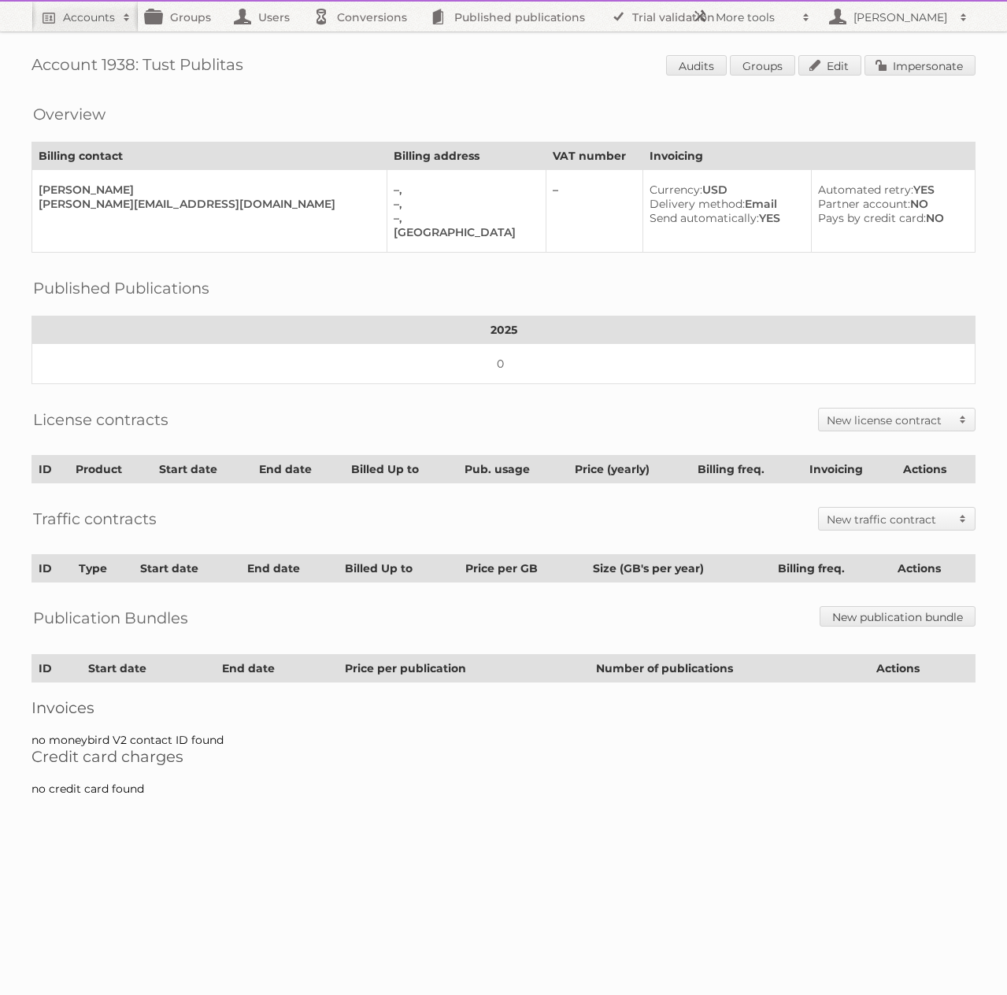
click at [824, 77] on span "Audits Groups Edit Impersonate" at bounding box center [820, 67] width 309 height 24
click at [825, 73] on link "Edit" at bounding box center [829, 65] width 63 height 20
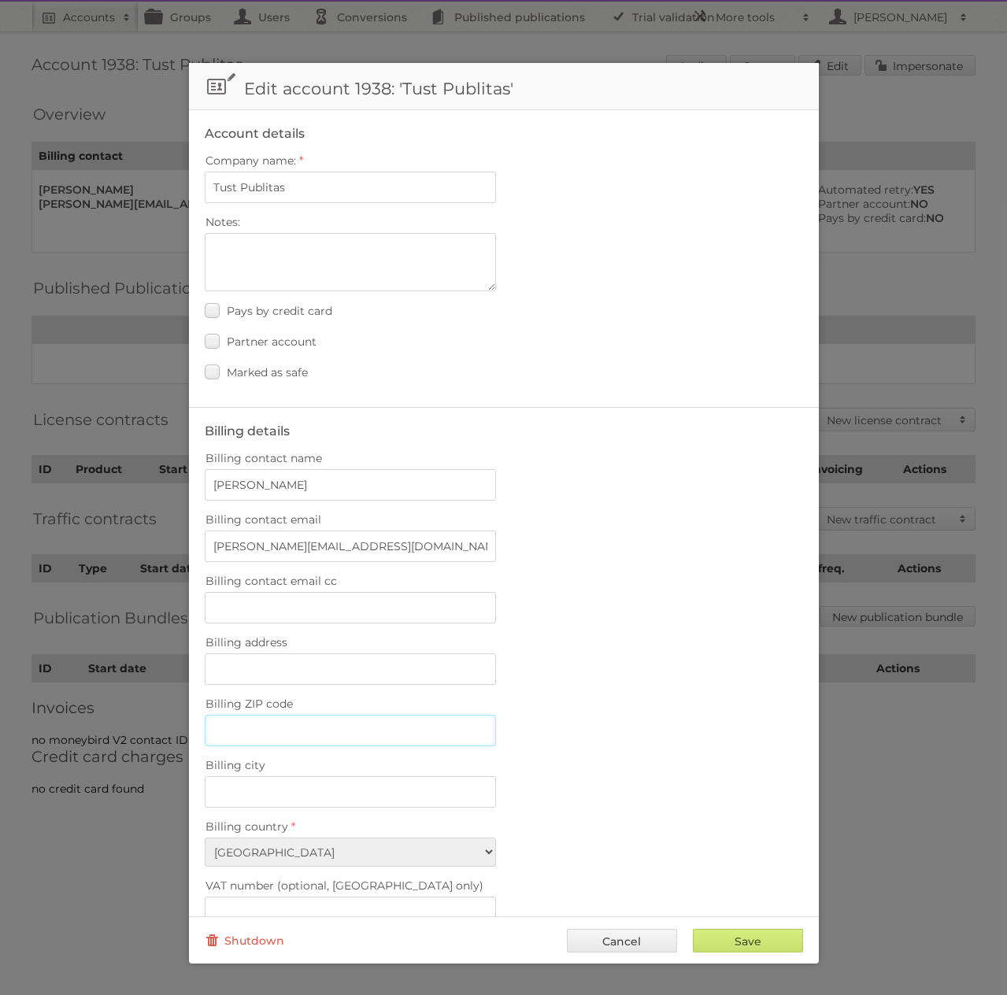
click at [268, 722] on input "Billing ZIP code" at bounding box center [350, 730] width 291 height 31
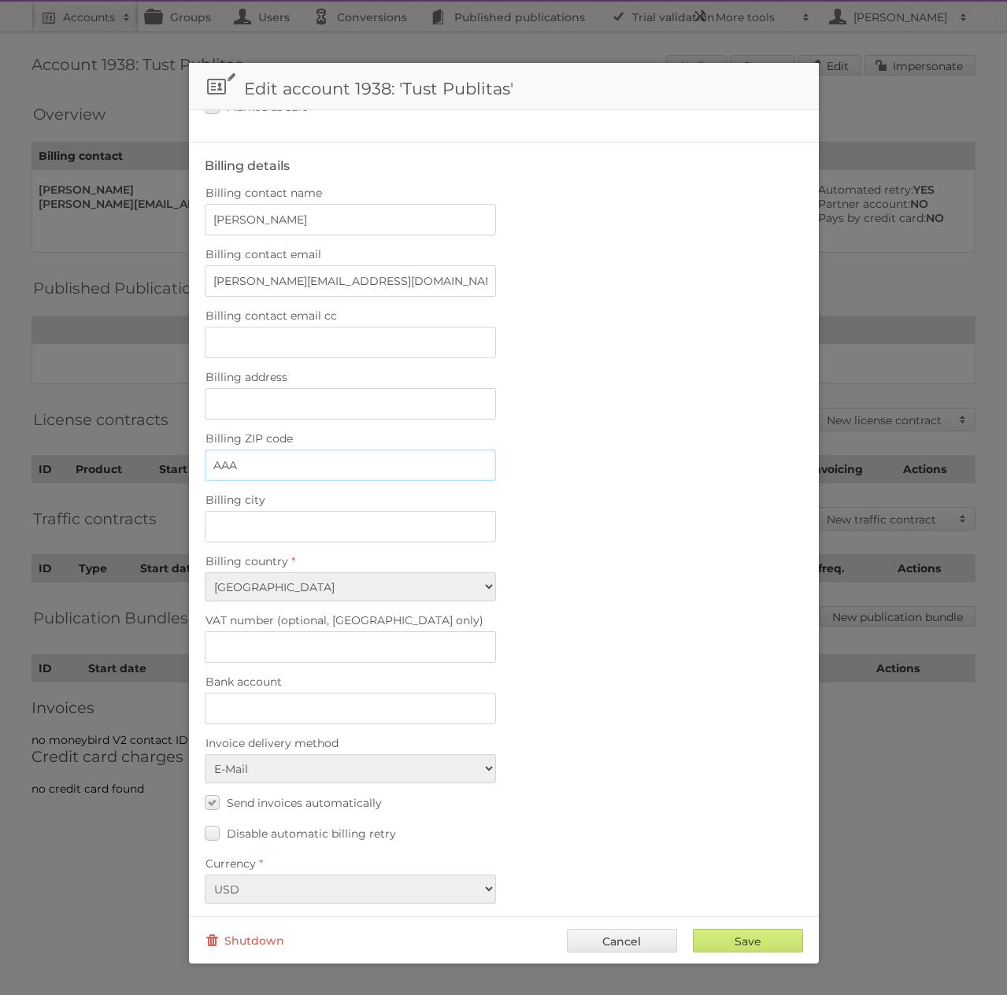
scroll to position [276, 0]
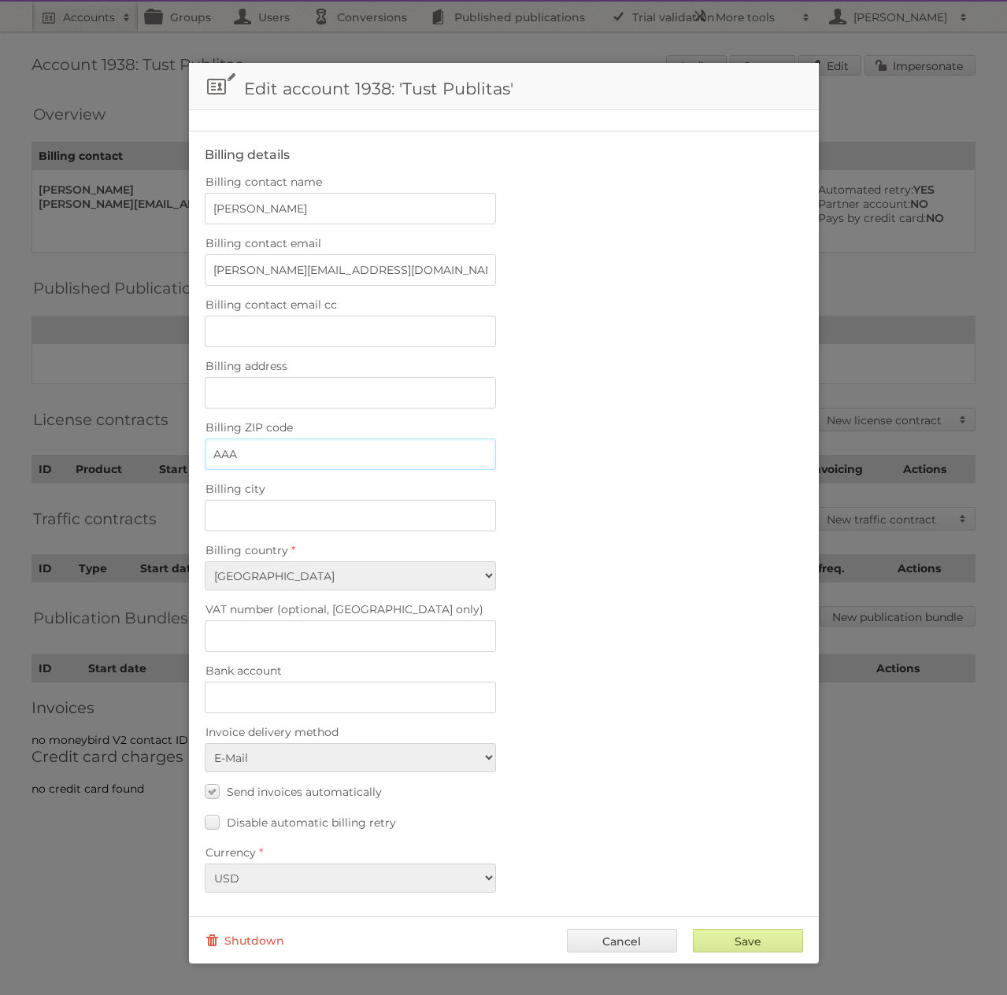
type input "AAA"
click at [711, 940] on input "Save" at bounding box center [748, 941] width 110 height 24
type input "..."
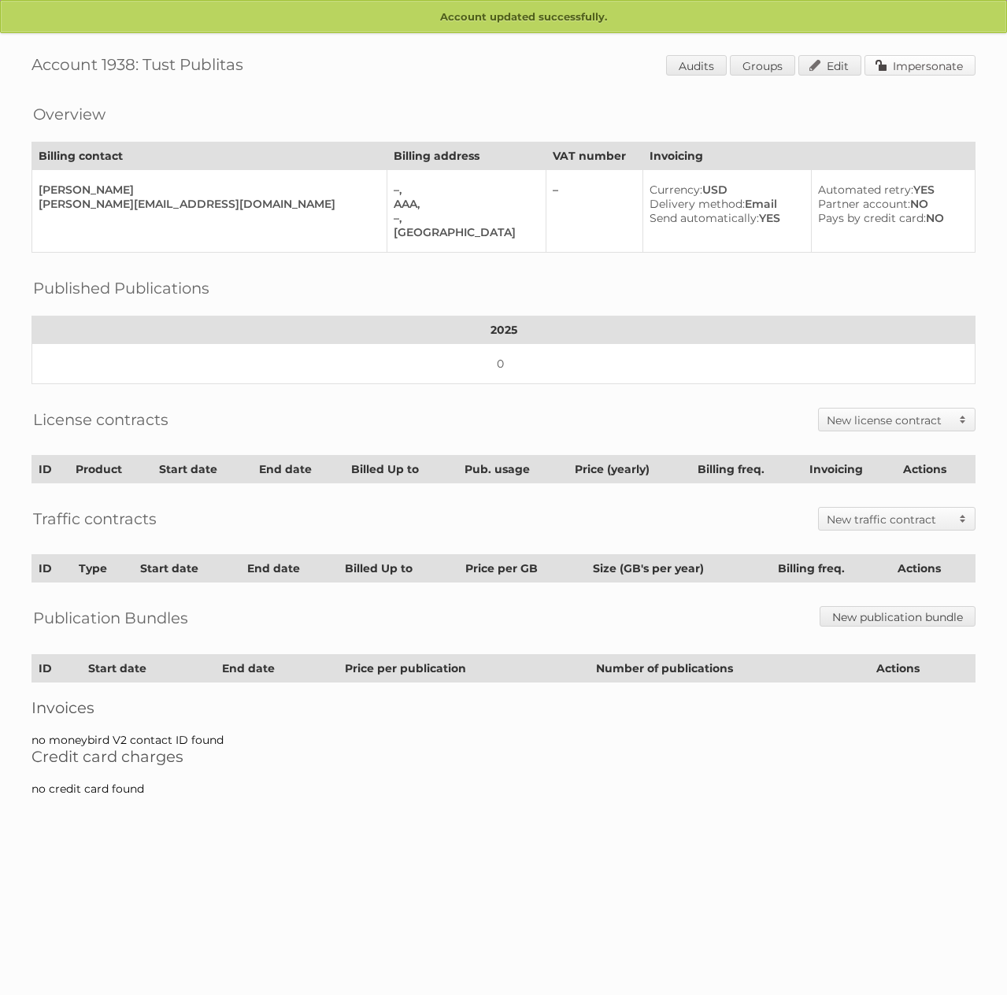
click at [907, 62] on link "Impersonate" at bounding box center [919, 65] width 111 height 20
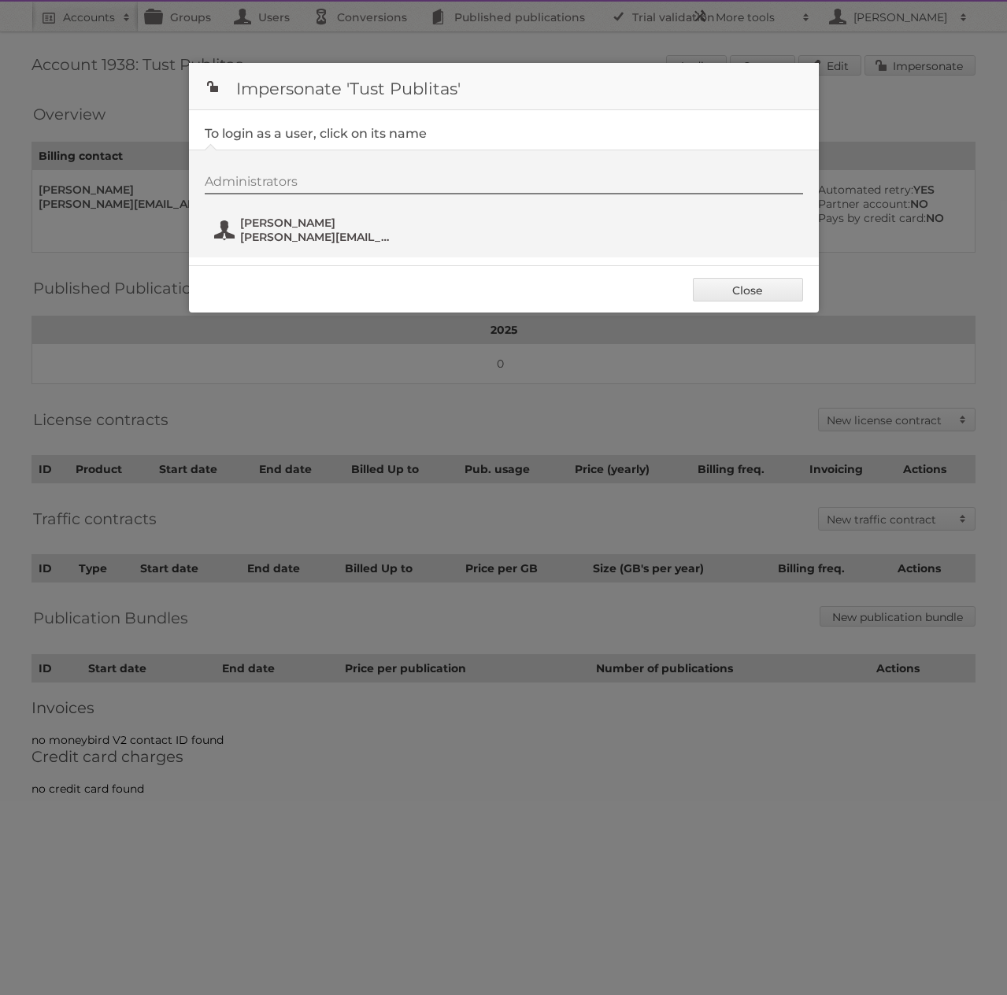
click at [266, 235] on span "[PERSON_NAME][EMAIL_ADDRESS][DOMAIN_NAME]" at bounding box center [316, 237] width 153 height 14
